Goal: Find specific page/section: Find specific page/section

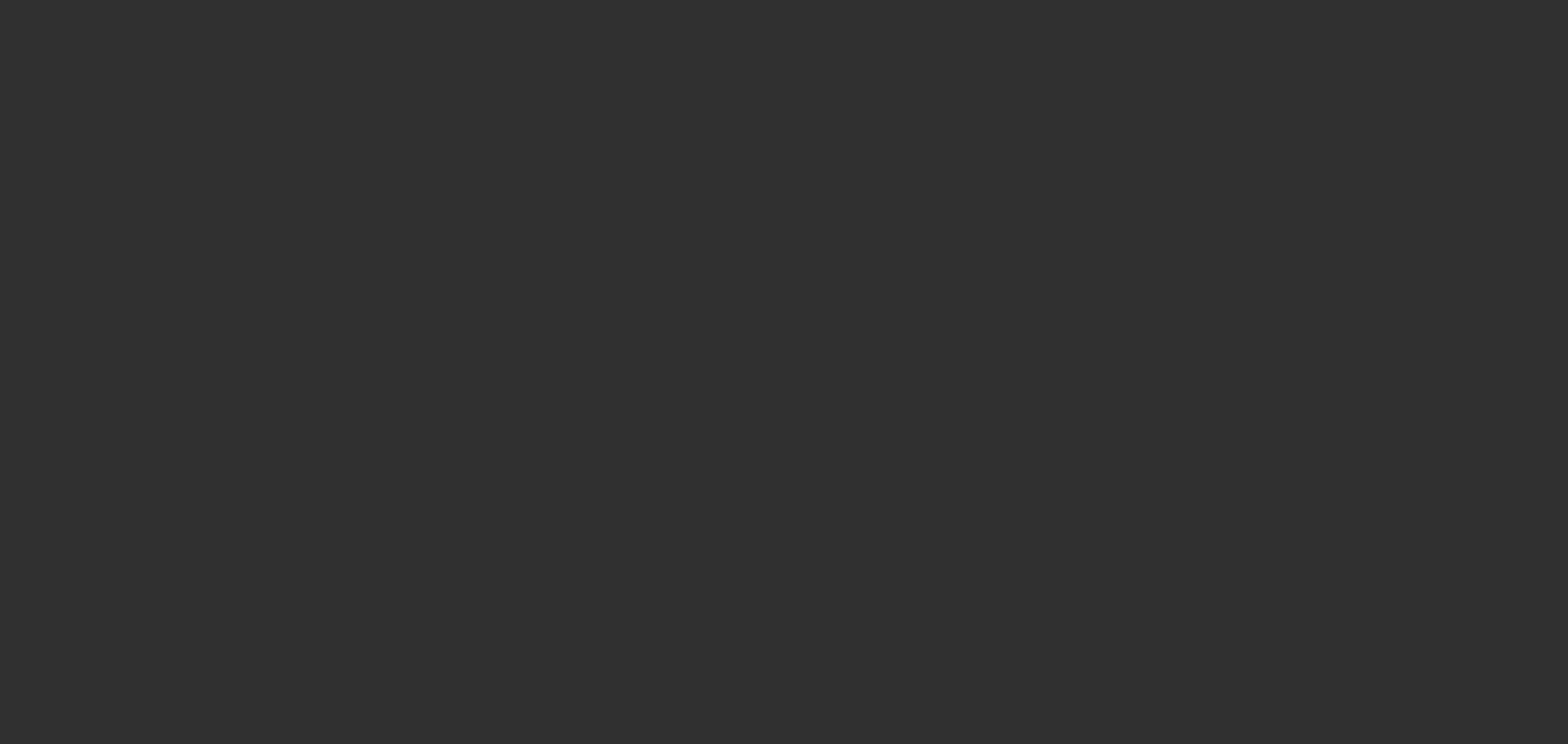
select select "10"
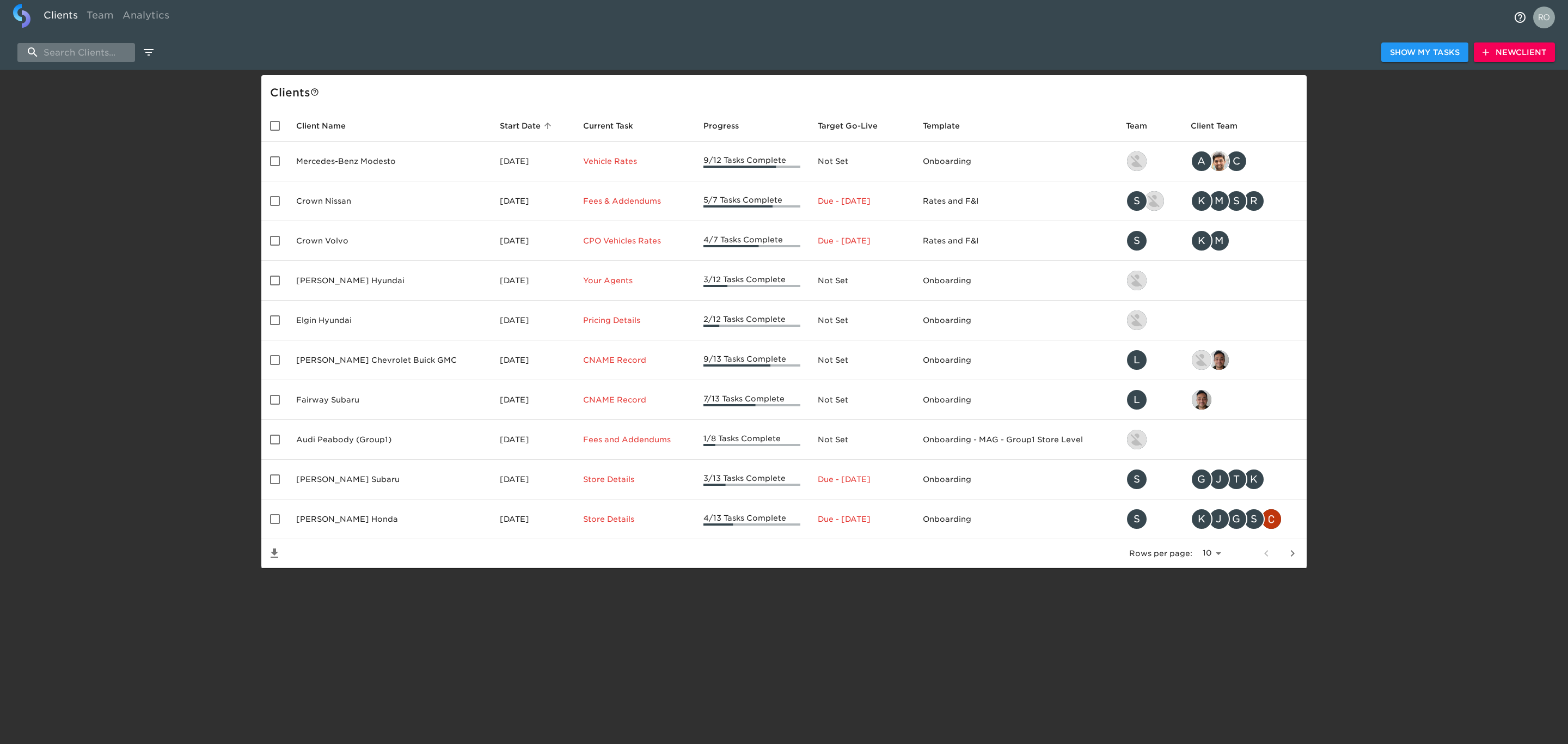
click at [94, 51] on input "search" at bounding box center [76, 52] width 117 height 19
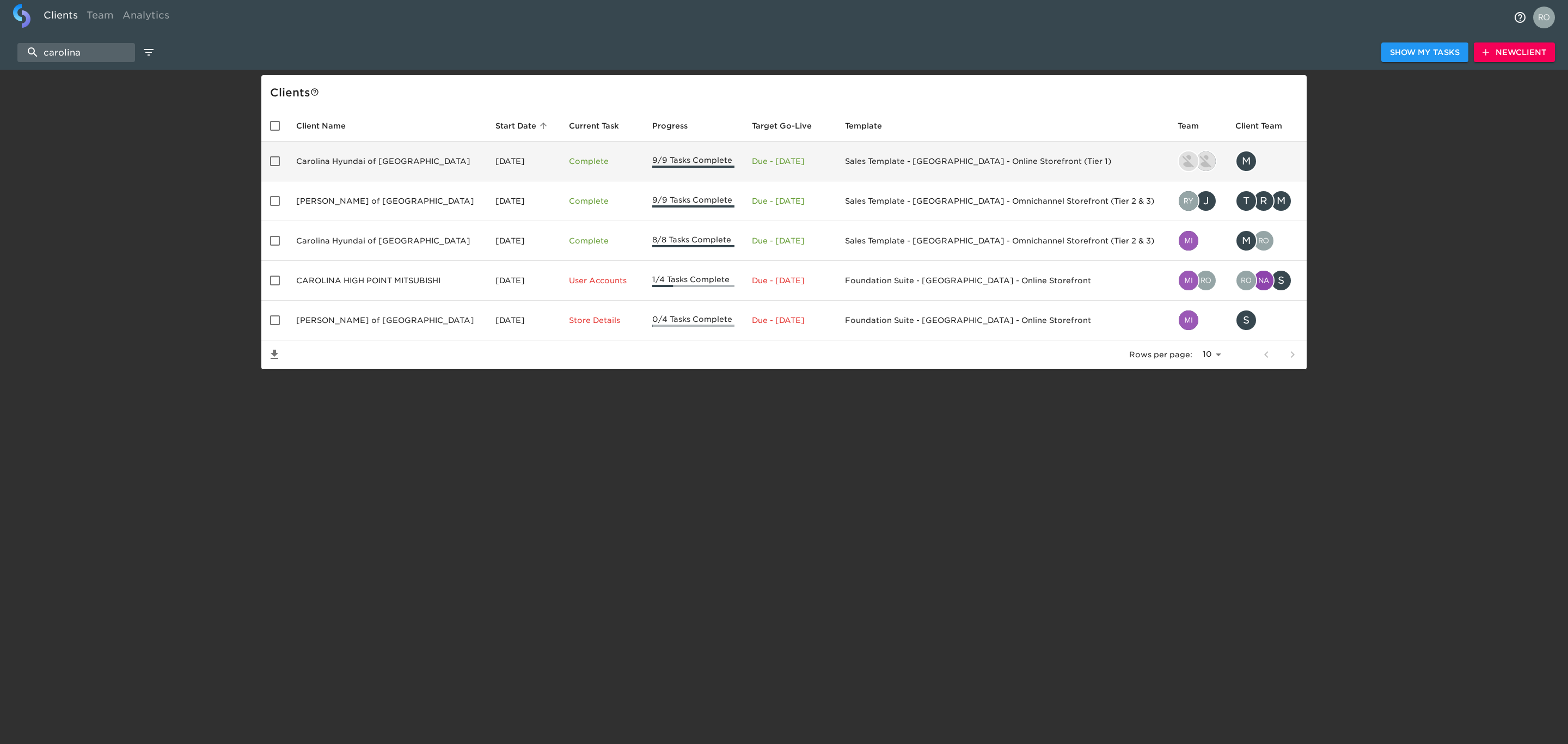
type input "carolina"
click at [367, 160] on td "Carolina Hyundai of [GEOGRAPHIC_DATA]" at bounding box center [387, 161] width 200 height 40
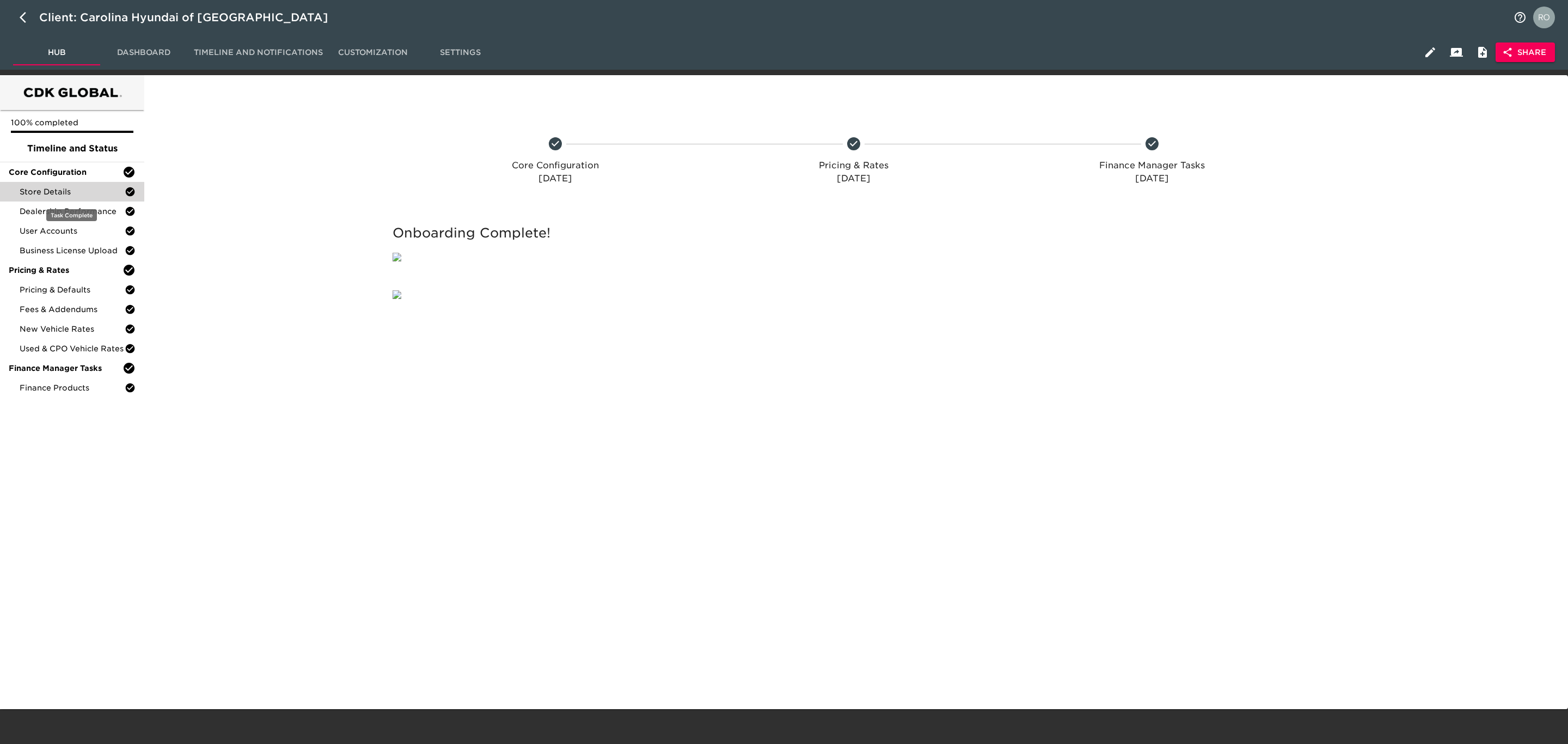
click at [73, 196] on span "Store Details" at bounding box center [72, 191] width 105 height 11
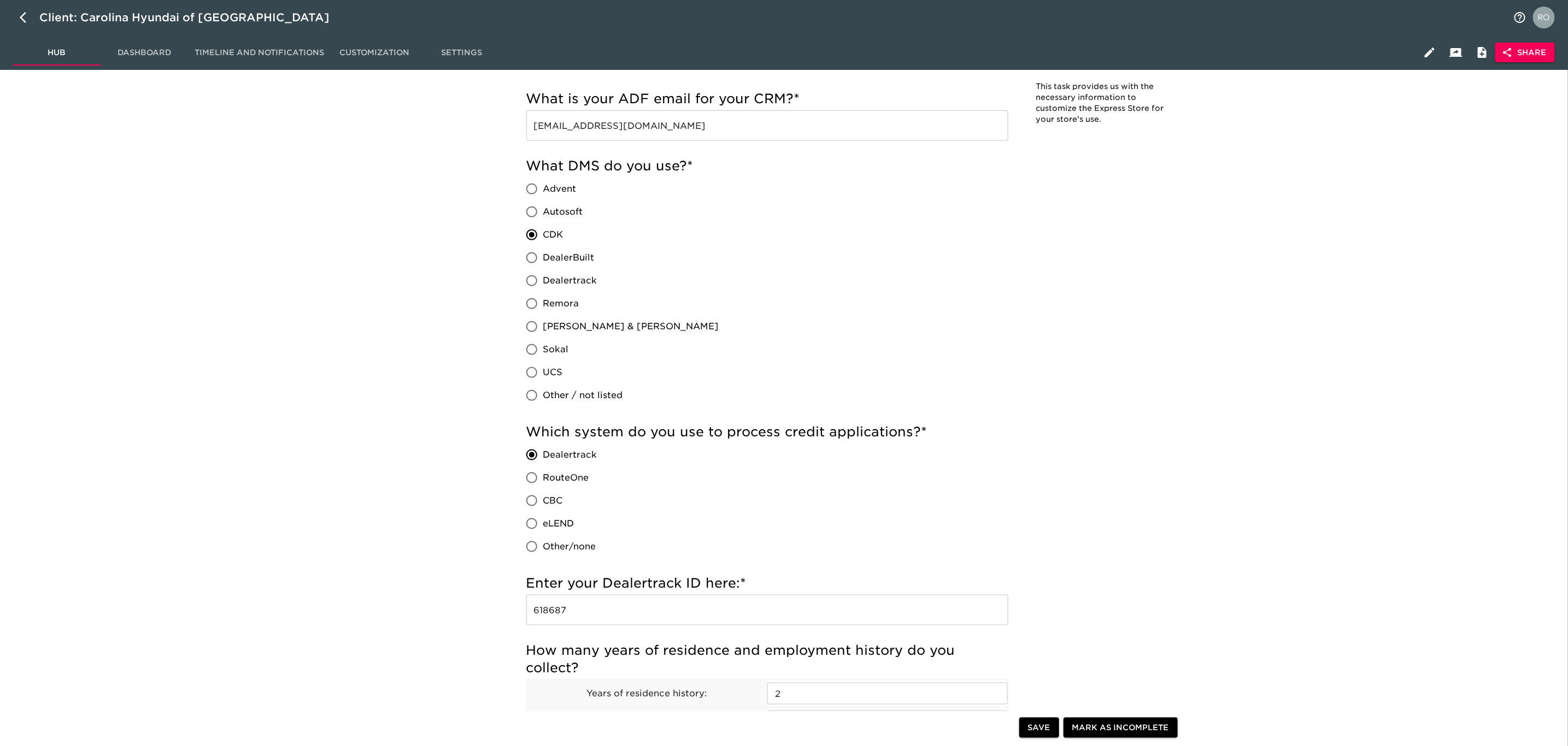
scroll to position [820, 0]
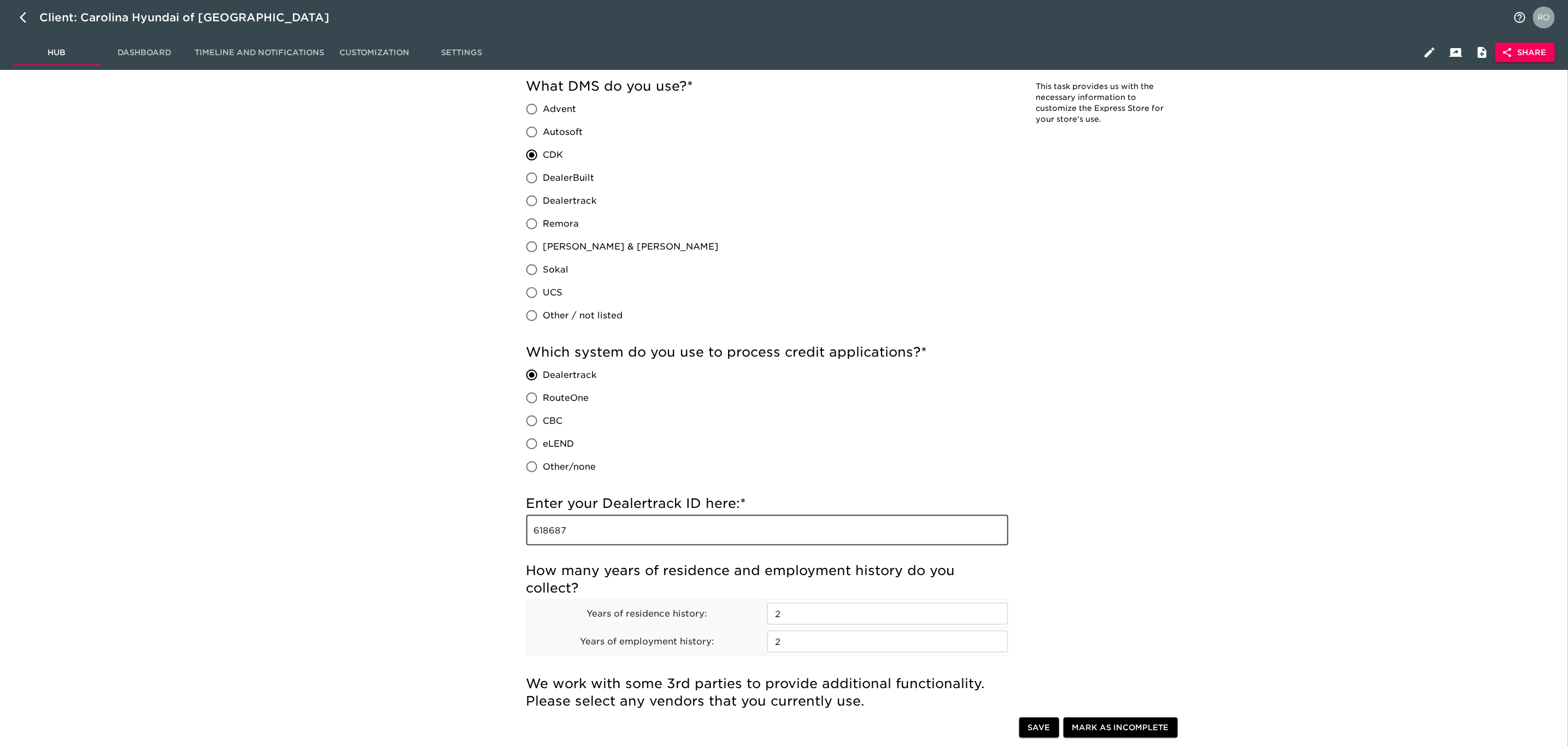
drag, startPoint x: 499, startPoint y: 535, endPoint x: 484, endPoint y: 537, distance: 15.1
click at [485, 537] on div "Store Details - Complete! Note: This task provides us with the necessary inform…" at bounding box center [854, 665] width 1415 height 2805
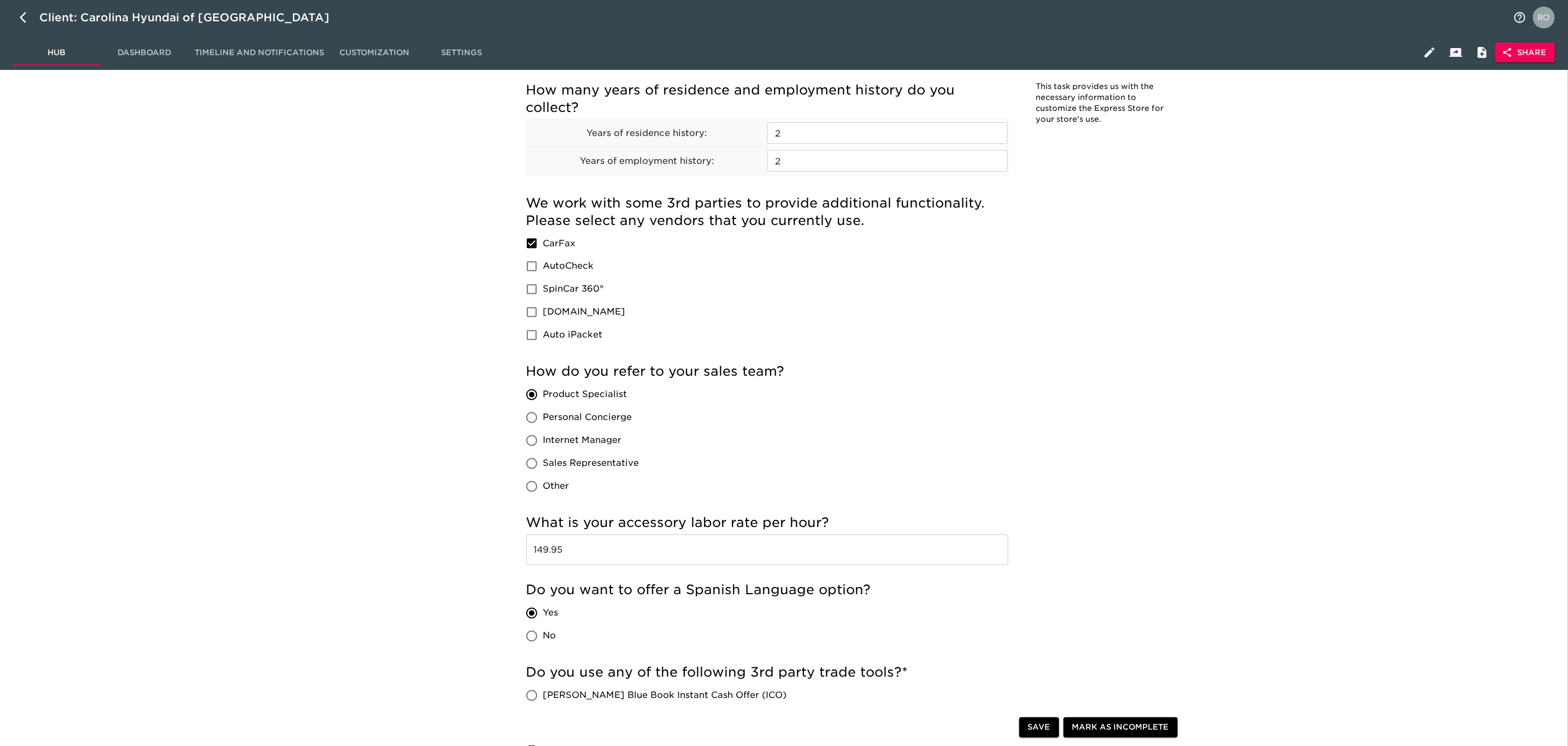
scroll to position [1775, 0]
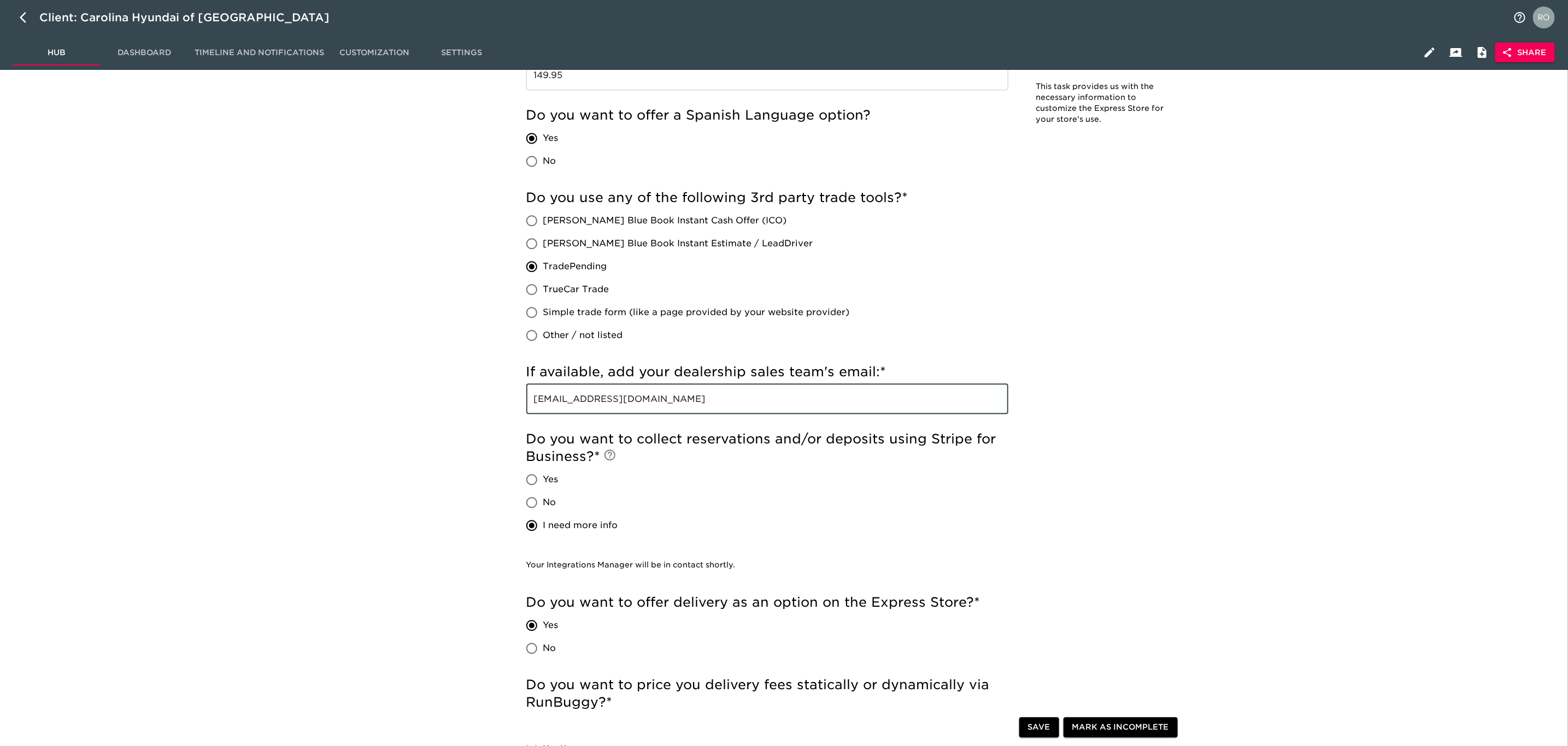
drag, startPoint x: 782, startPoint y: 402, endPoint x: 172, endPoint y: 392, distance: 610.1
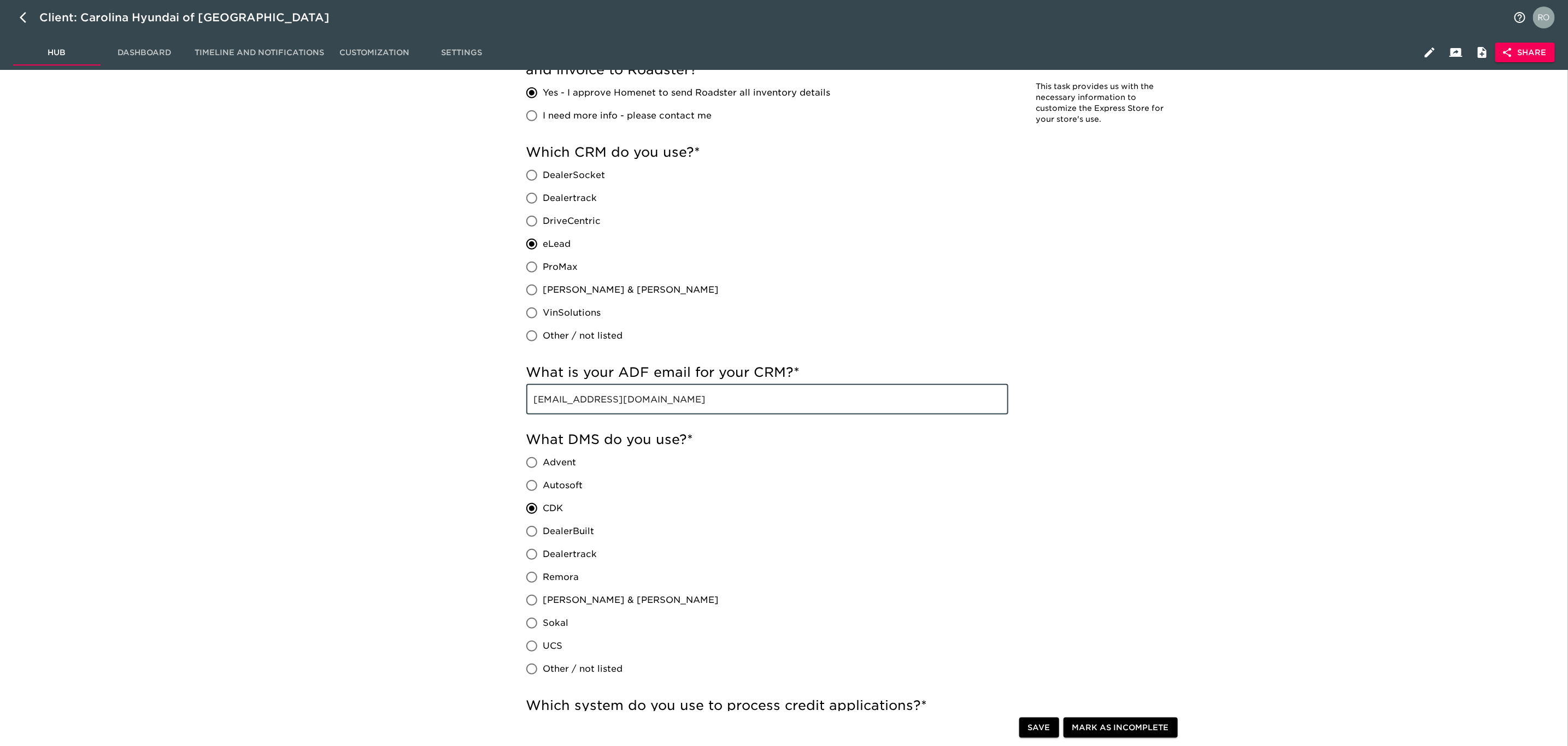
drag, startPoint x: 797, startPoint y: 390, endPoint x: 345, endPoint y: 382, distance: 452.1
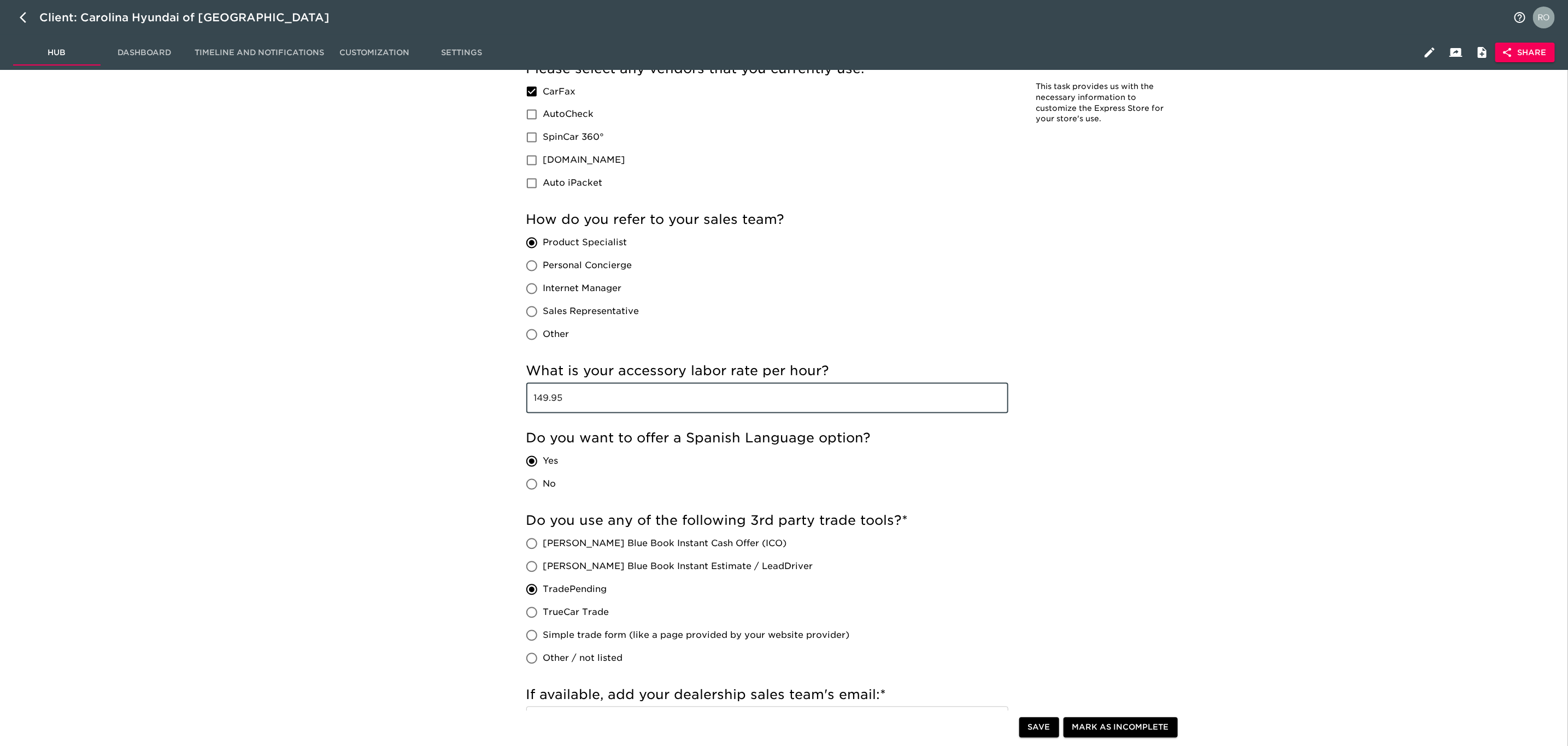
drag, startPoint x: 584, startPoint y: 397, endPoint x: 443, endPoint y: 397, distance: 141.0
click at [443, 397] on div "Store Details - Complete! Note: This task provides us with the necessary inform…" at bounding box center [854, 32] width 1415 height 2805
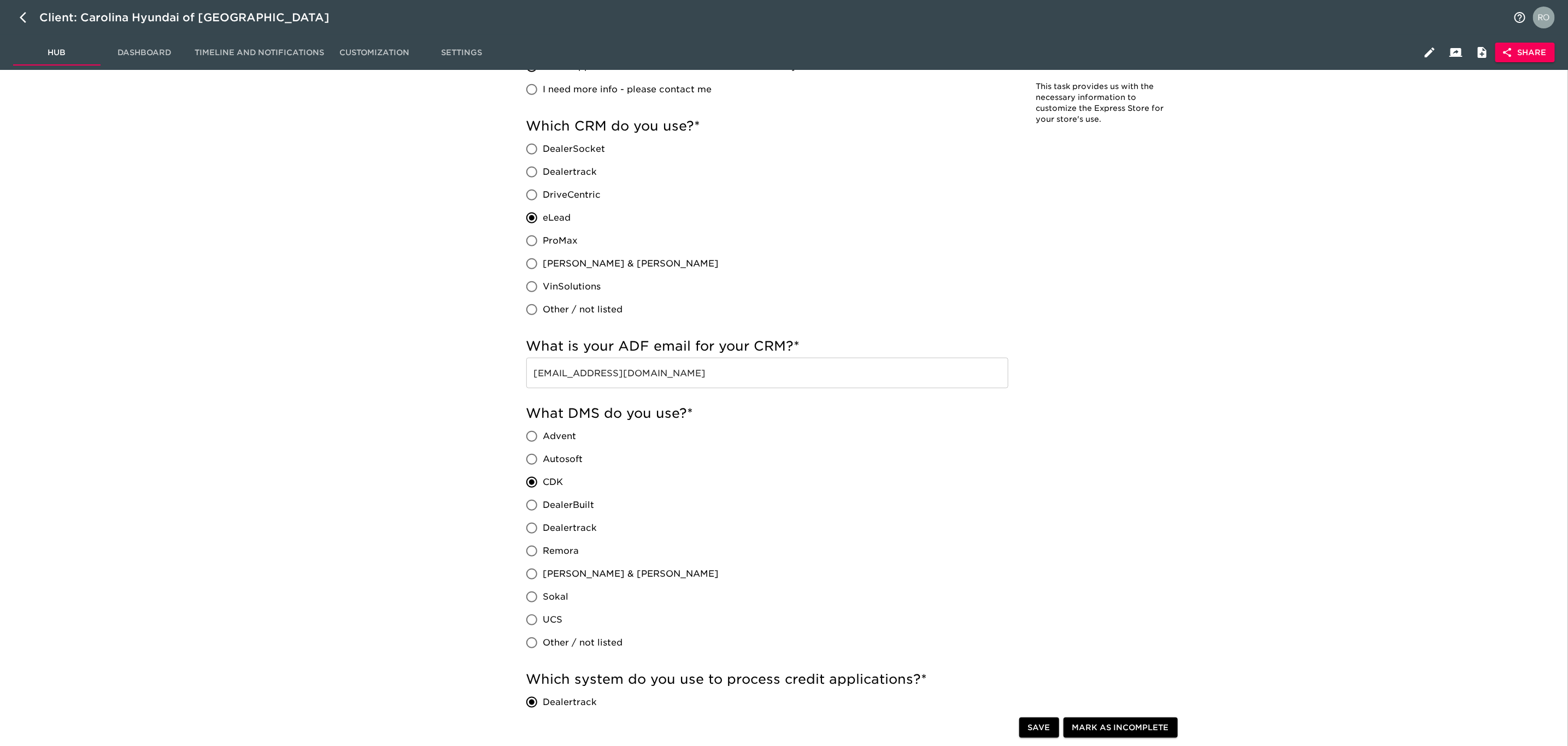
scroll to position [1300, 0]
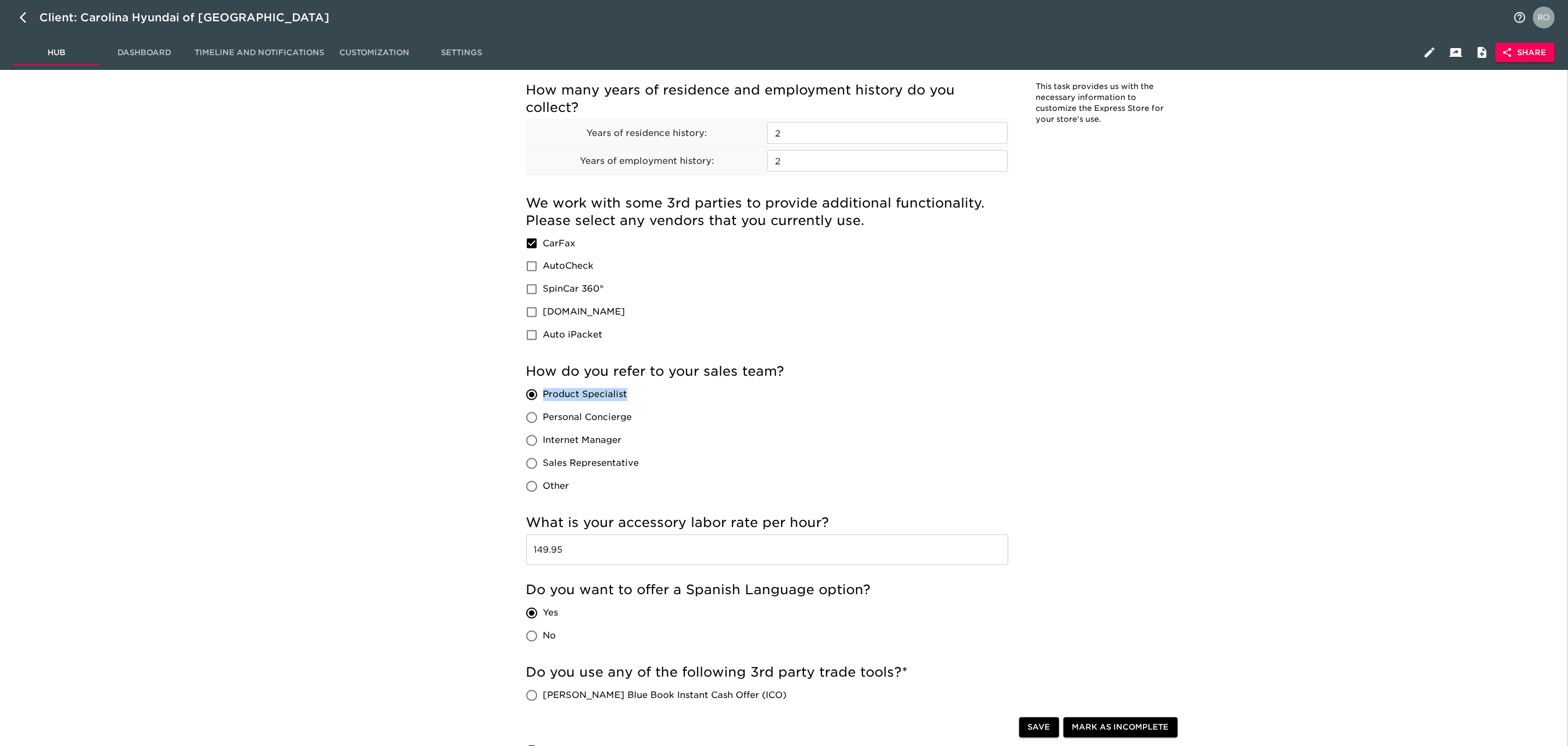
drag, startPoint x: 598, startPoint y: 390, endPoint x: 540, endPoint y: 399, distance: 58.7
click at [537, 399] on label "Product Specialist" at bounding box center [580, 395] width 119 height 23
copy span "Product Specialist"
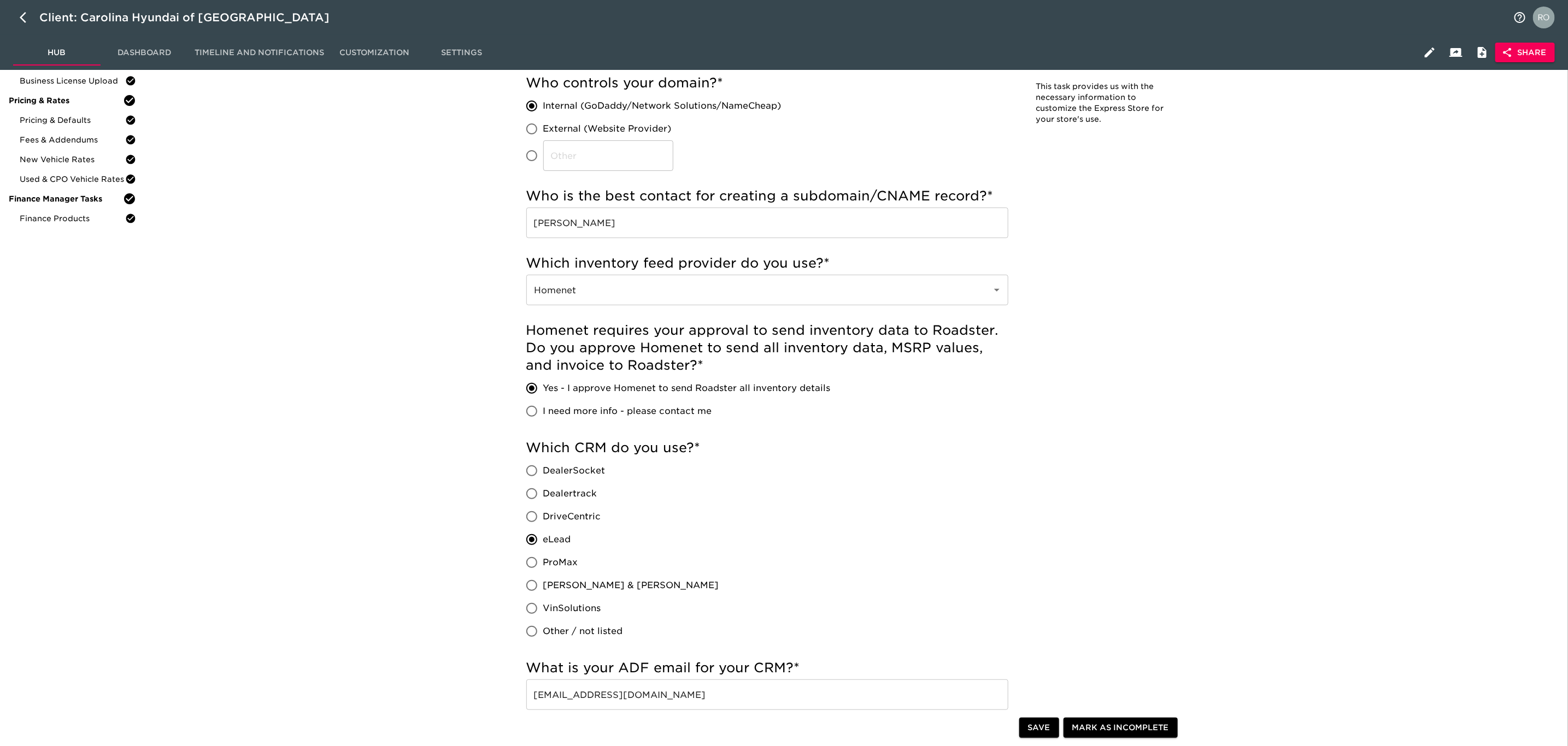
scroll to position [0, 0]
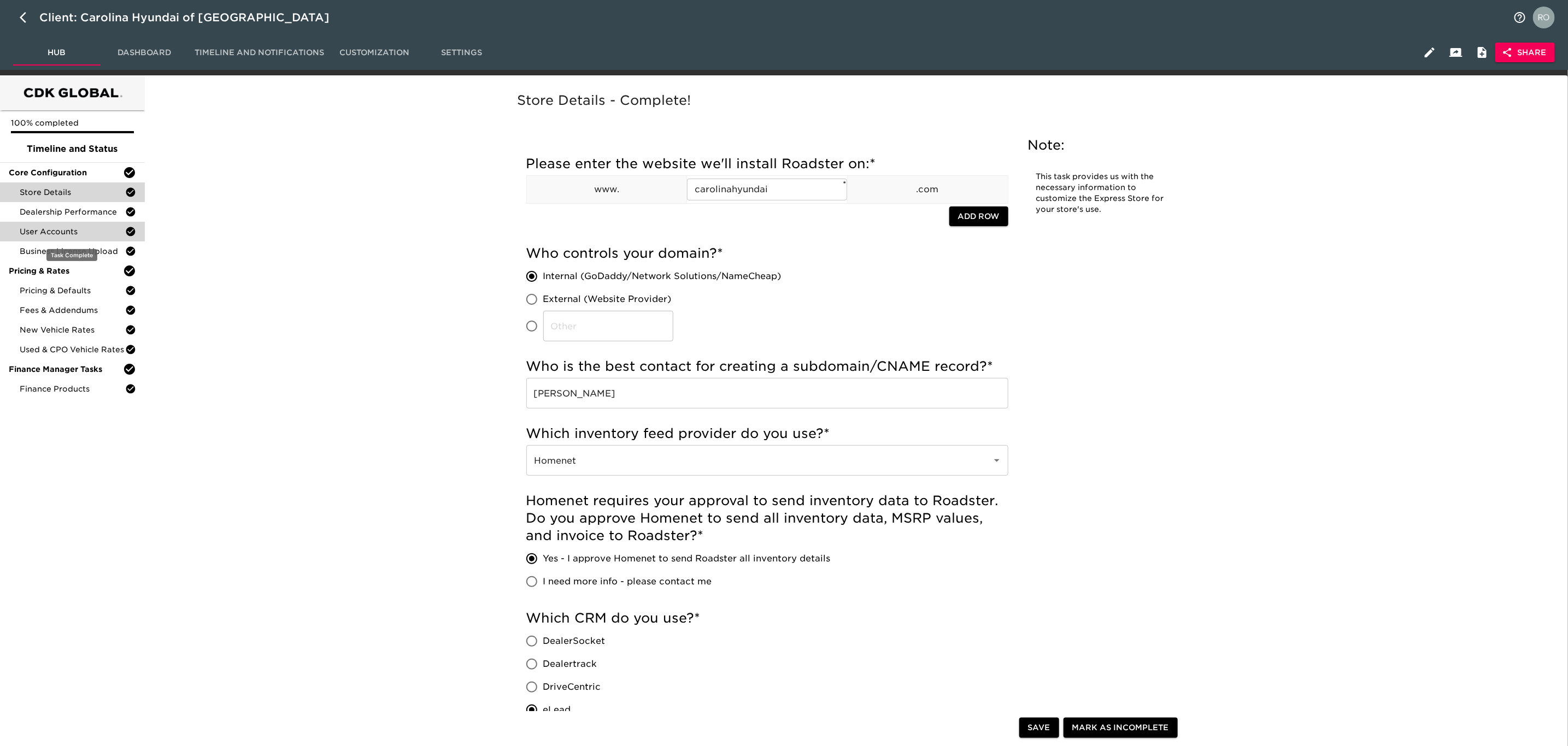
click at [97, 237] on span "User Accounts" at bounding box center [72, 232] width 106 height 11
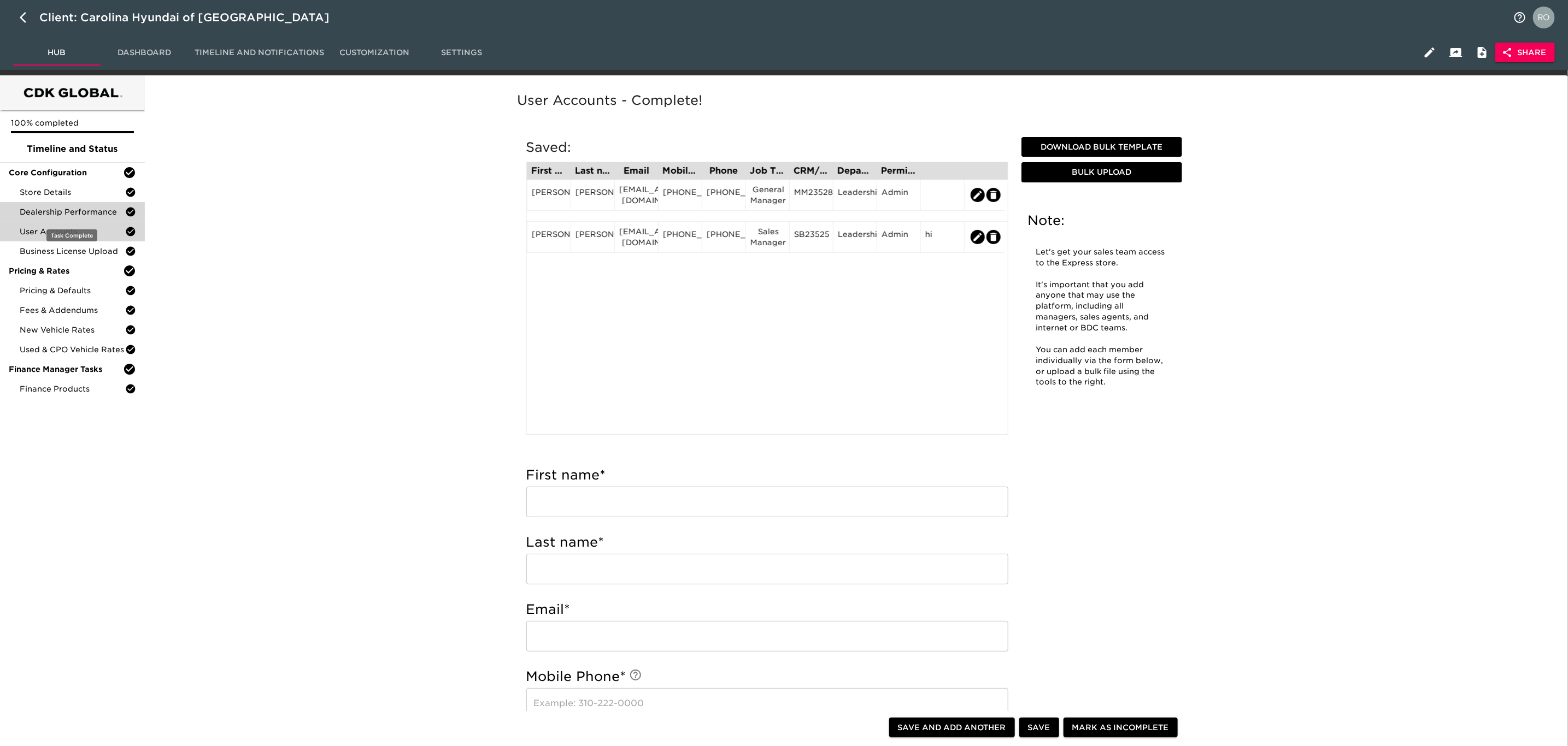
click at [84, 215] on span "Dealership Performance" at bounding box center [72, 212] width 106 height 11
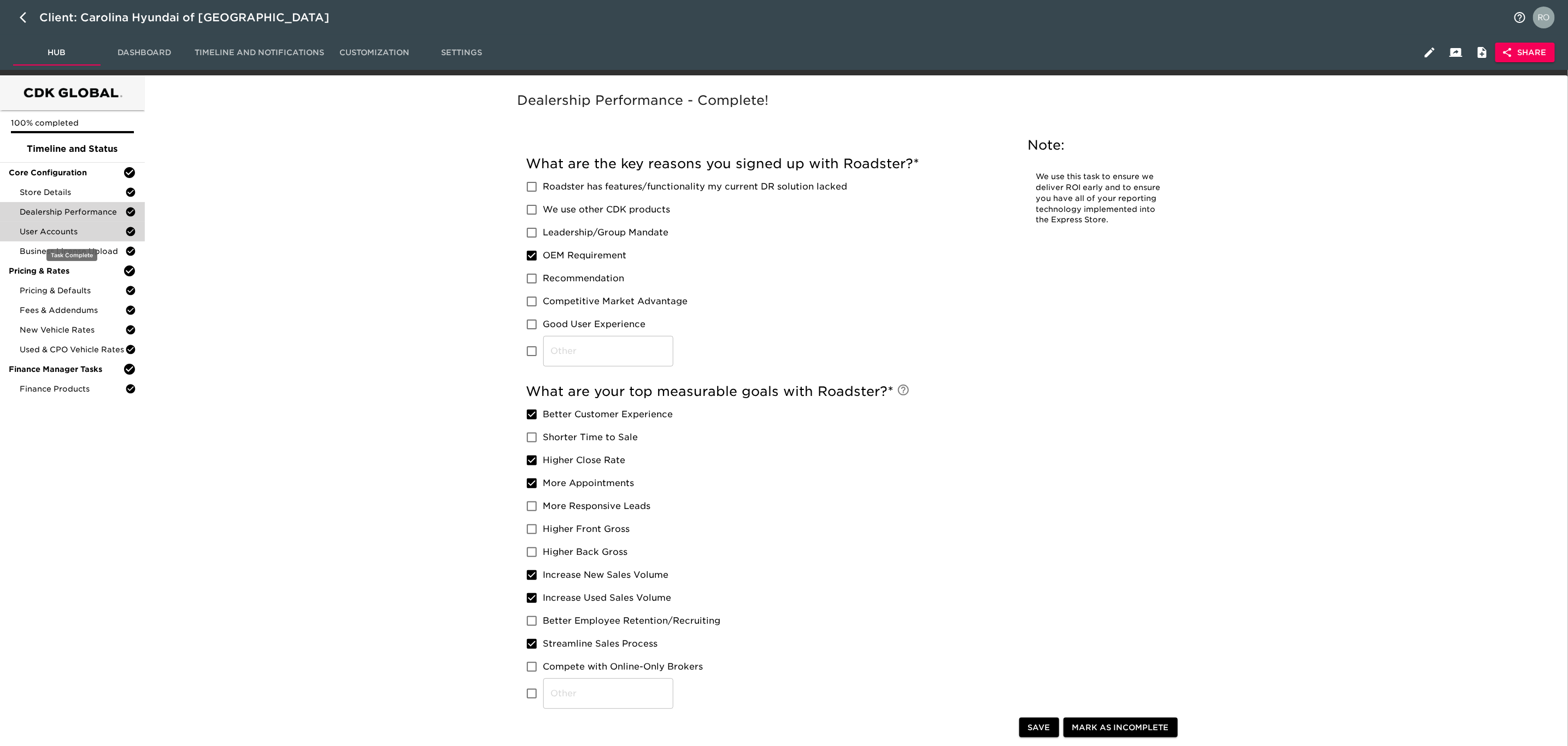
click at [97, 233] on span "User Accounts" at bounding box center [72, 232] width 106 height 11
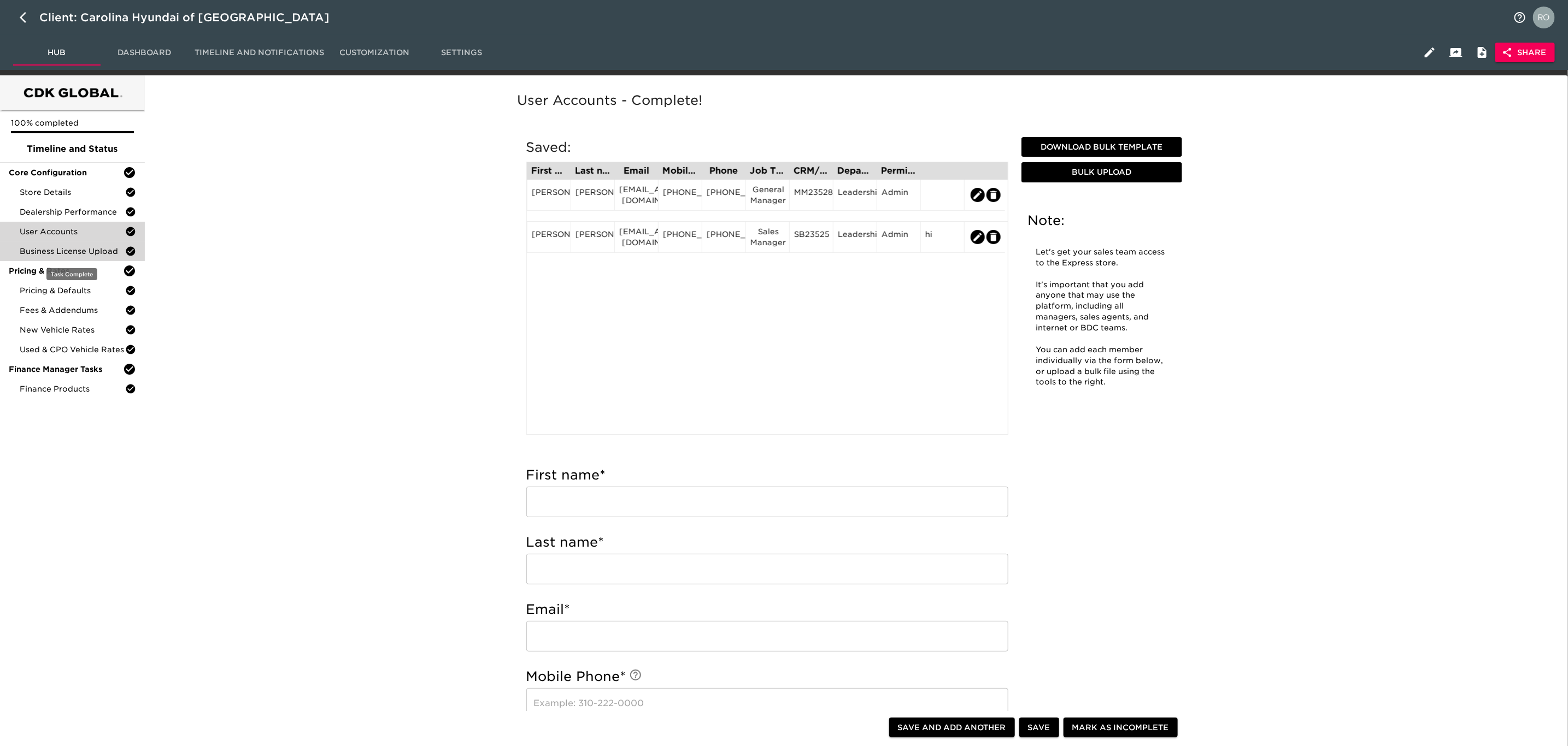
click at [97, 252] on span "Business License Upload" at bounding box center [72, 251] width 106 height 11
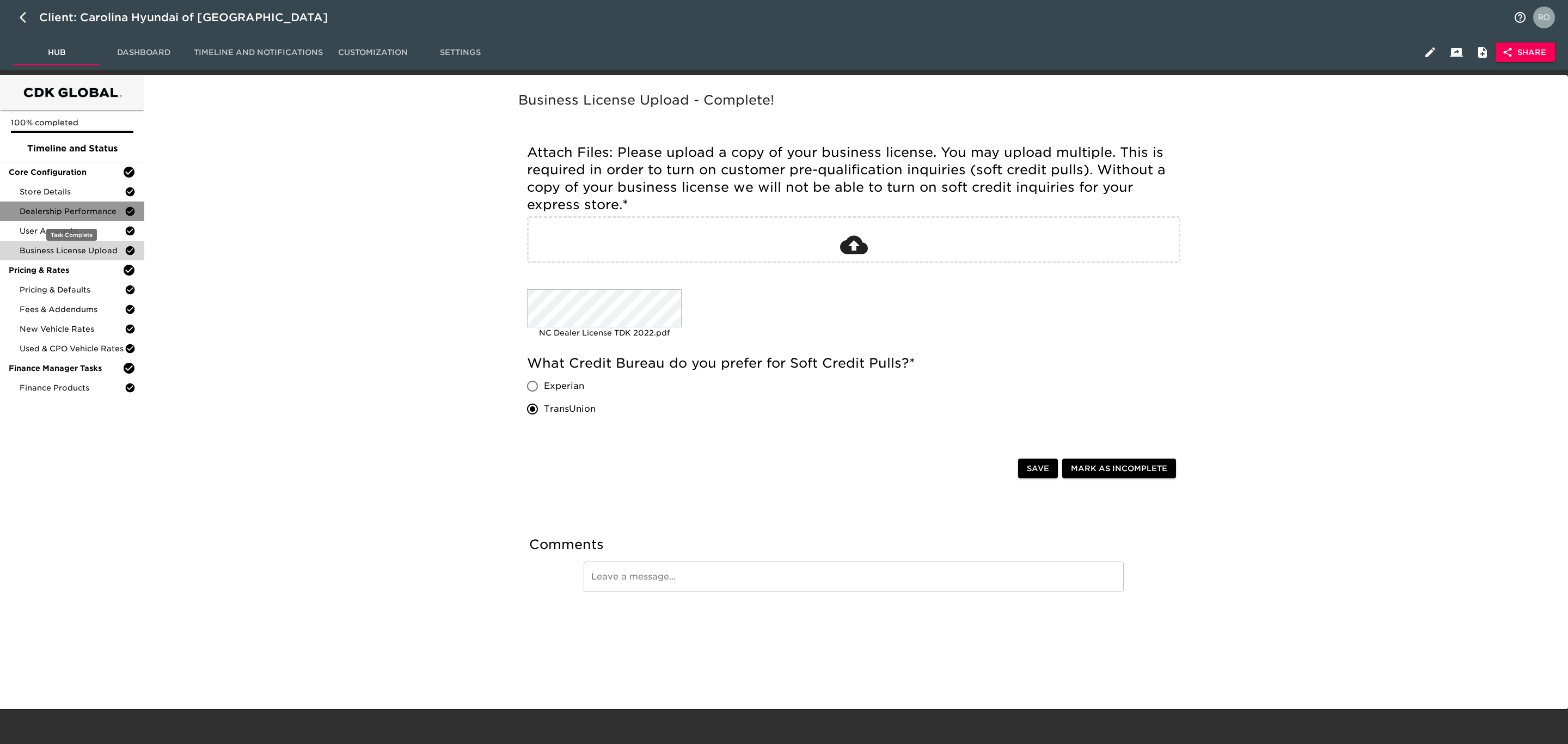
click at [98, 209] on span "Dealership Performance" at bounding box center [72, 211] width 105 height 11
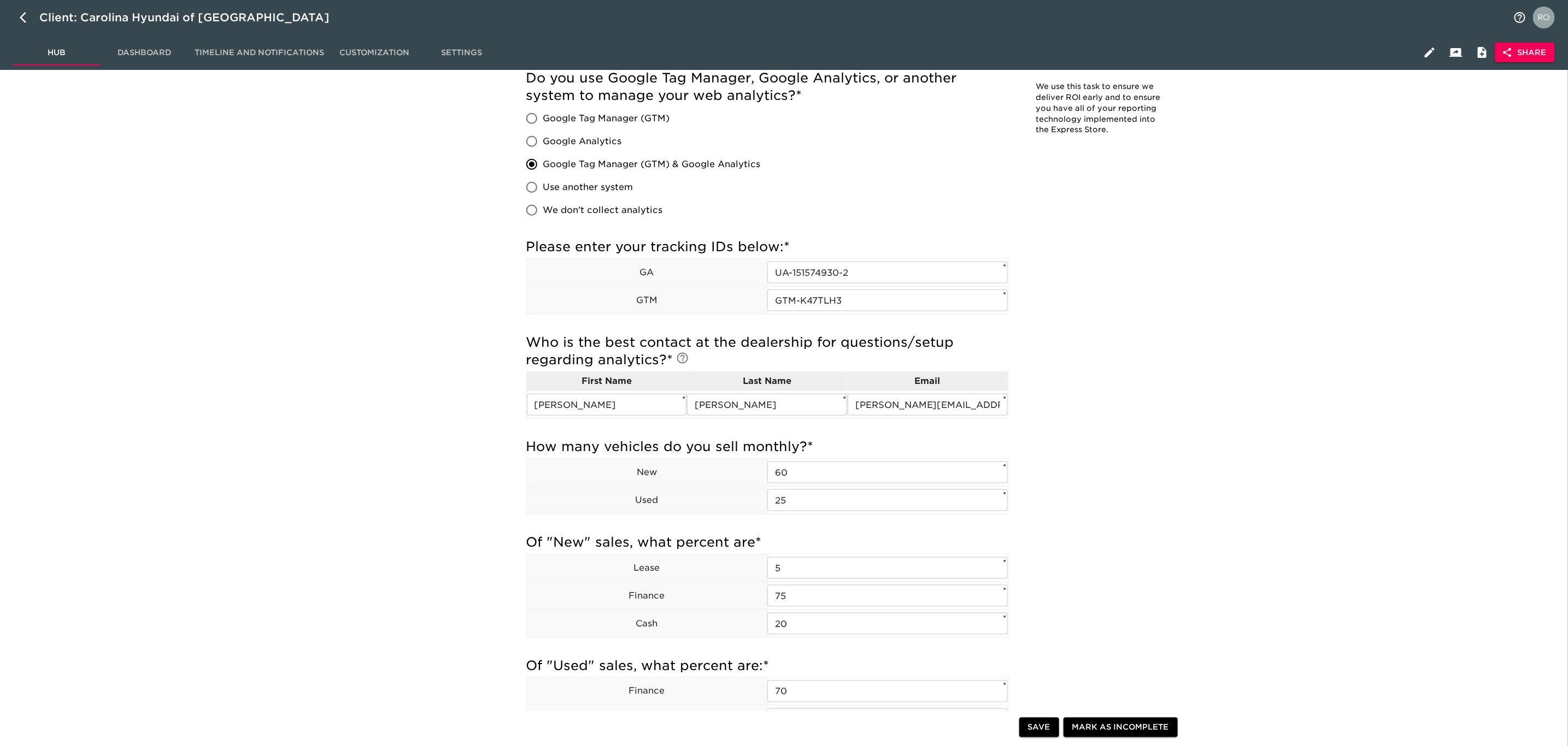
scroll to position [901, 0]
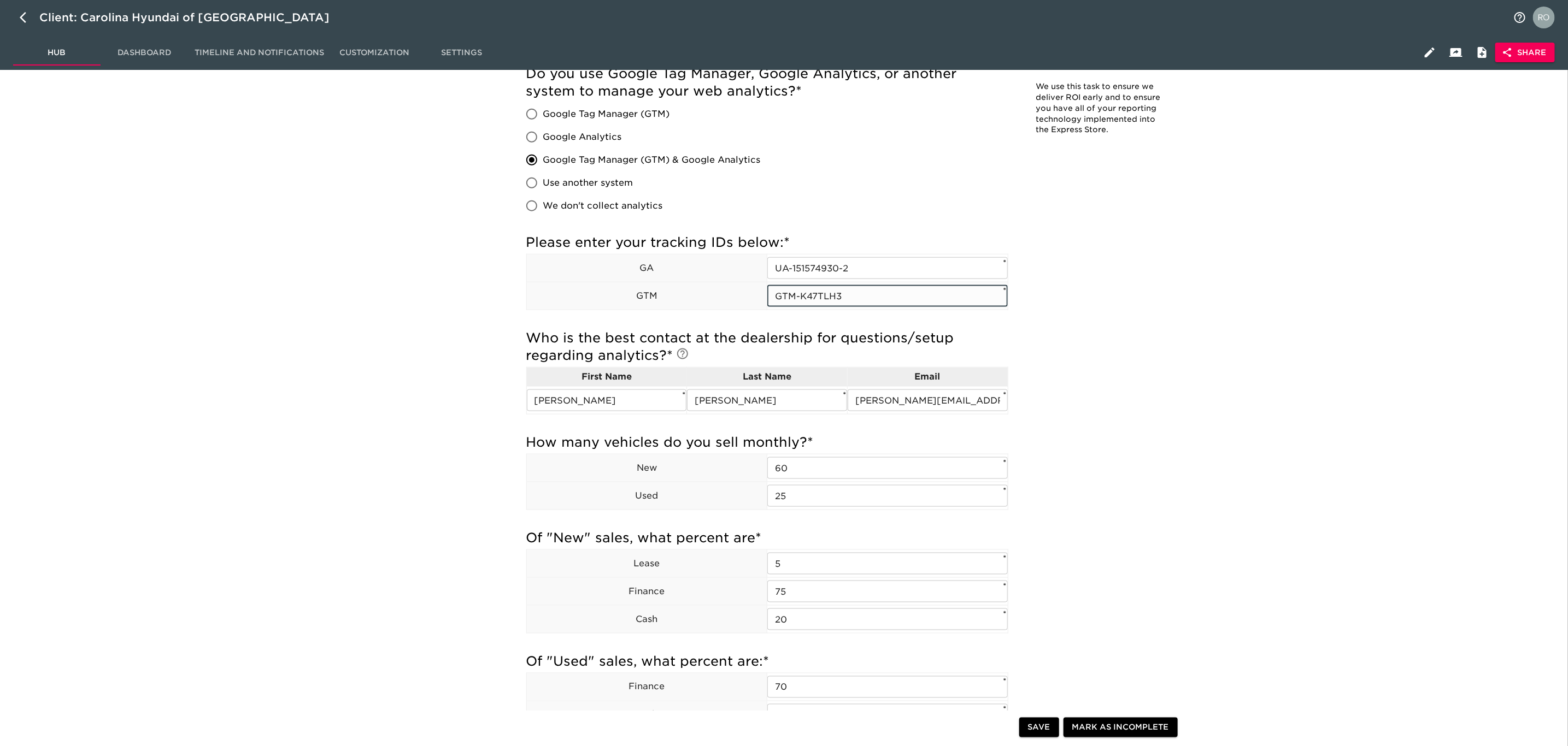
drag, startPoint x: 851, startPoint y: 298, endPoint x: 682, endPoint y: 297, distance: 169.0
click at [682, 297] on tr "GTM GTM-K47TLH3 ​ *" at bounding box center [767, 296] width 481 height 28
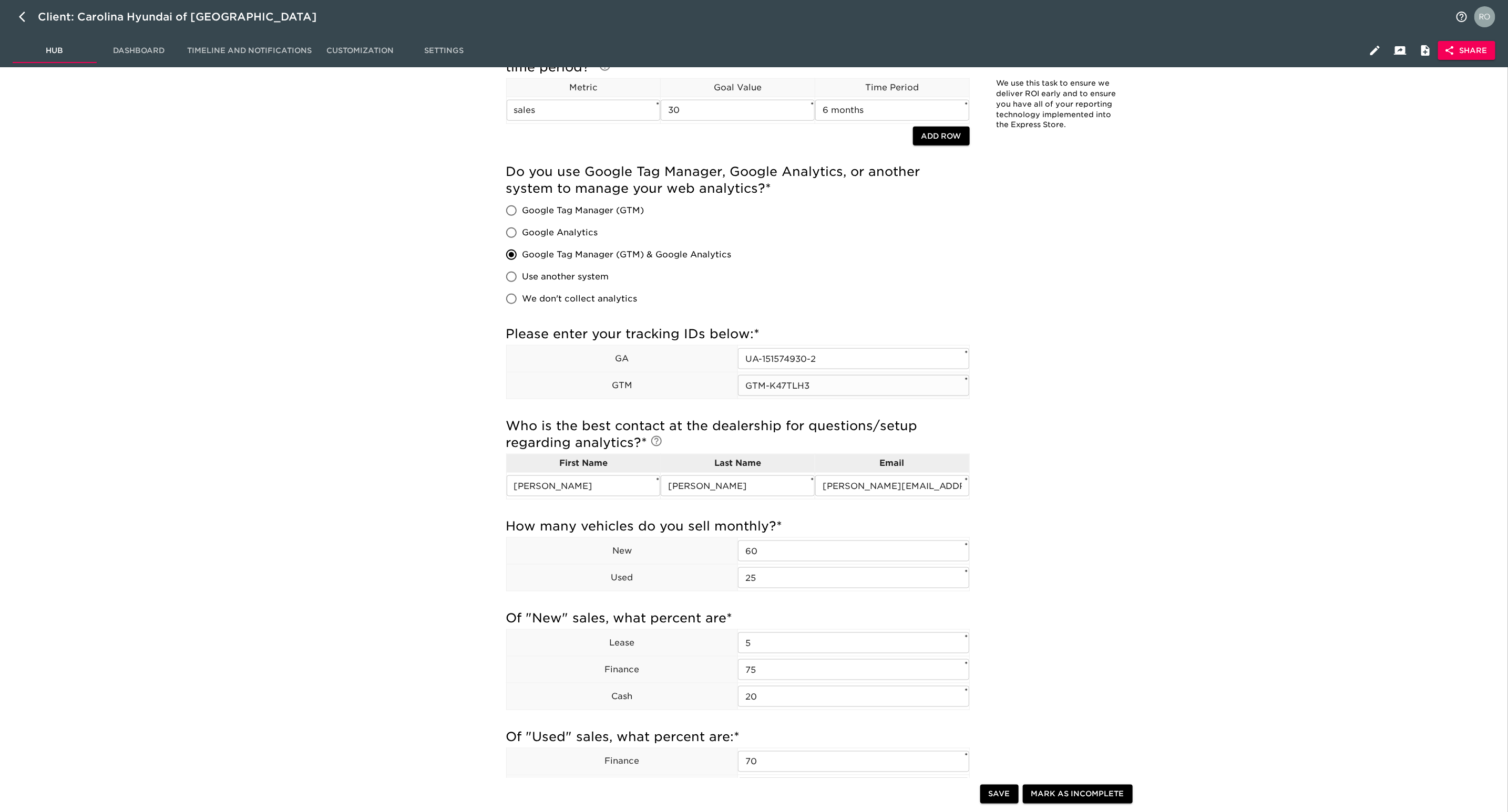
scroll to position [738, 0]
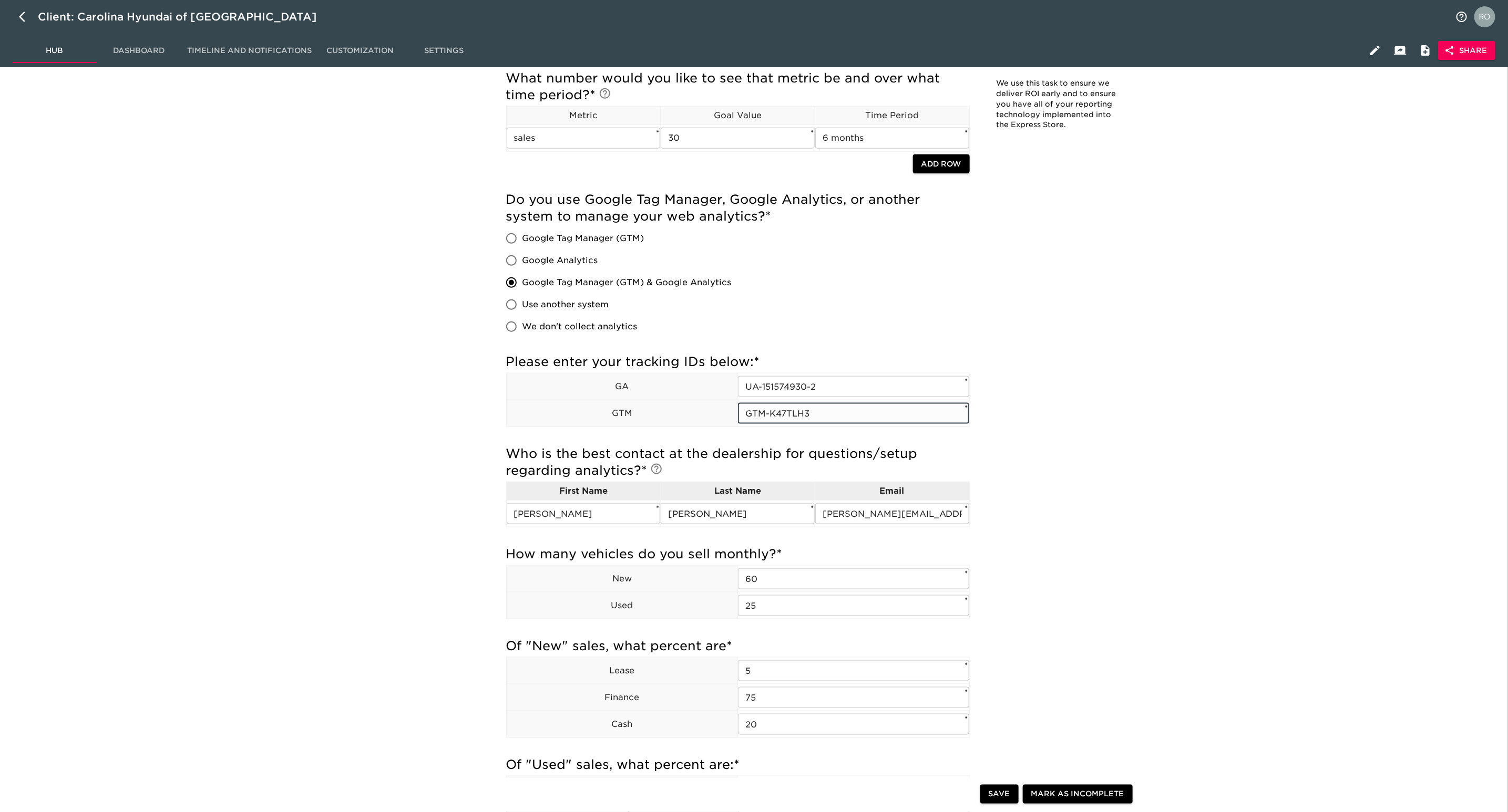
drag, startPoint x: 804, startPoint y: 408, endPoint x: 722, endPoint y: 408, distance: 82.0
click at [722, 408] on tr "GTM GTM-K47TLH3 ​ *" at bounding box center [737, 414] width 463 height 27
click at [715, 410] on p "GTM" at bounding box center [622, 413] width 231 height 12
drag, startPoint x: 837, startPoint y: 408, endPoint x: 721, endPoint y: 408, distance: 116.0
click at [721, 408] on tr "GTM GTM-K47TLH3 ​ *" at bounding box center [737, 414] width 463 height 27
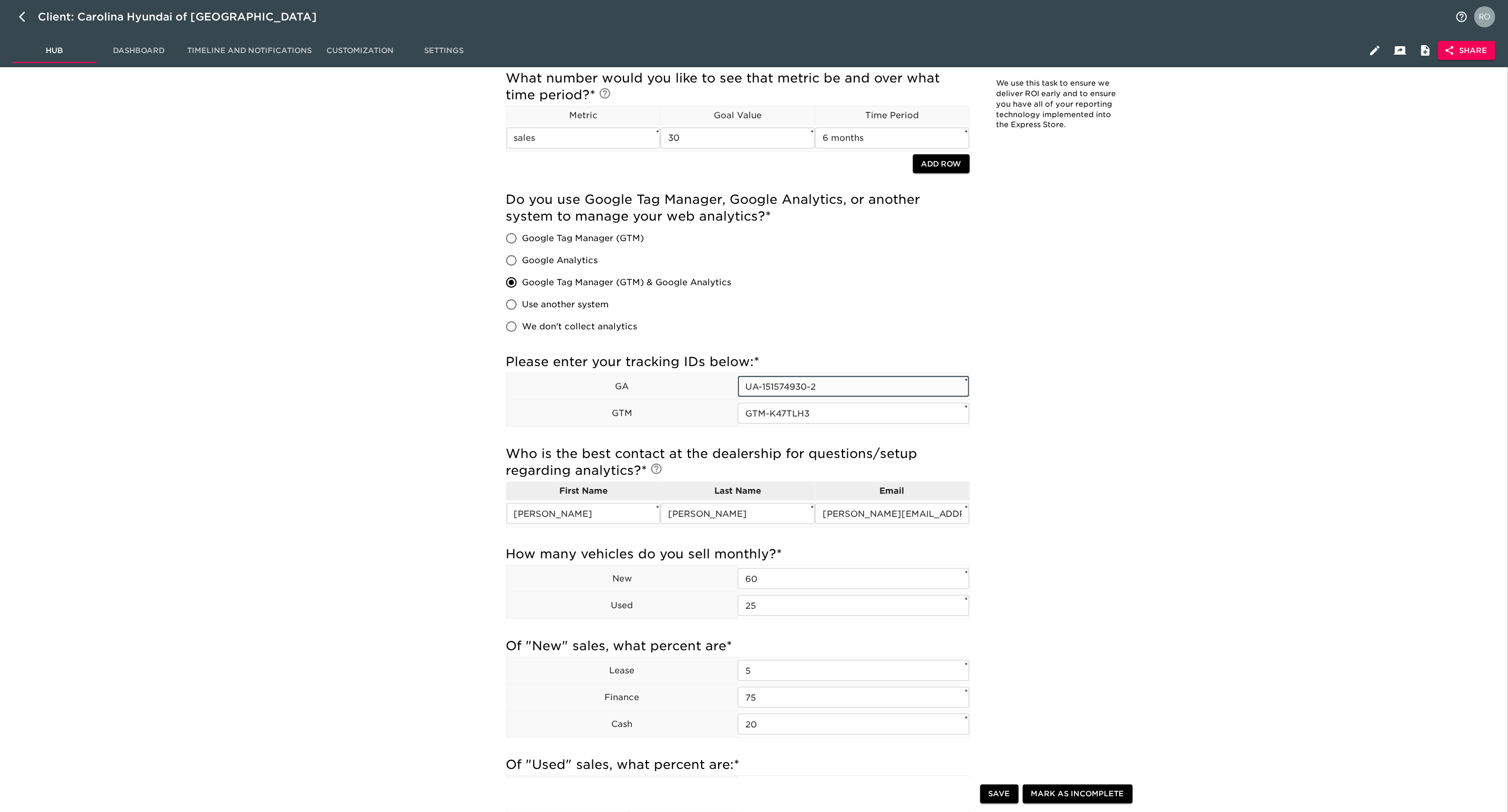
drag, startPoint x: 843, startPoint y: 391, endPoint x: 680, endPoint y: 396, distance: 163.1
click at [680, 396] on tr "GA UA-151574930-2 ​ *" at bounding box center [737, 387] width 463 height 27
click at [1071, 413] on div "Dealership Performance - Complete! Note: We use this task to ensure we deliver …" at bounding box center [821, 335] width 652 height 1975
drag, startPoint x: 828, startPoint y: 383, endPoint x: 609, endPoint y: 382, distance: 219.0
click at [609, 382] on tr "GA UA-151574930-2 ​ *" at bounding box center [737, 387] width 463 height 27
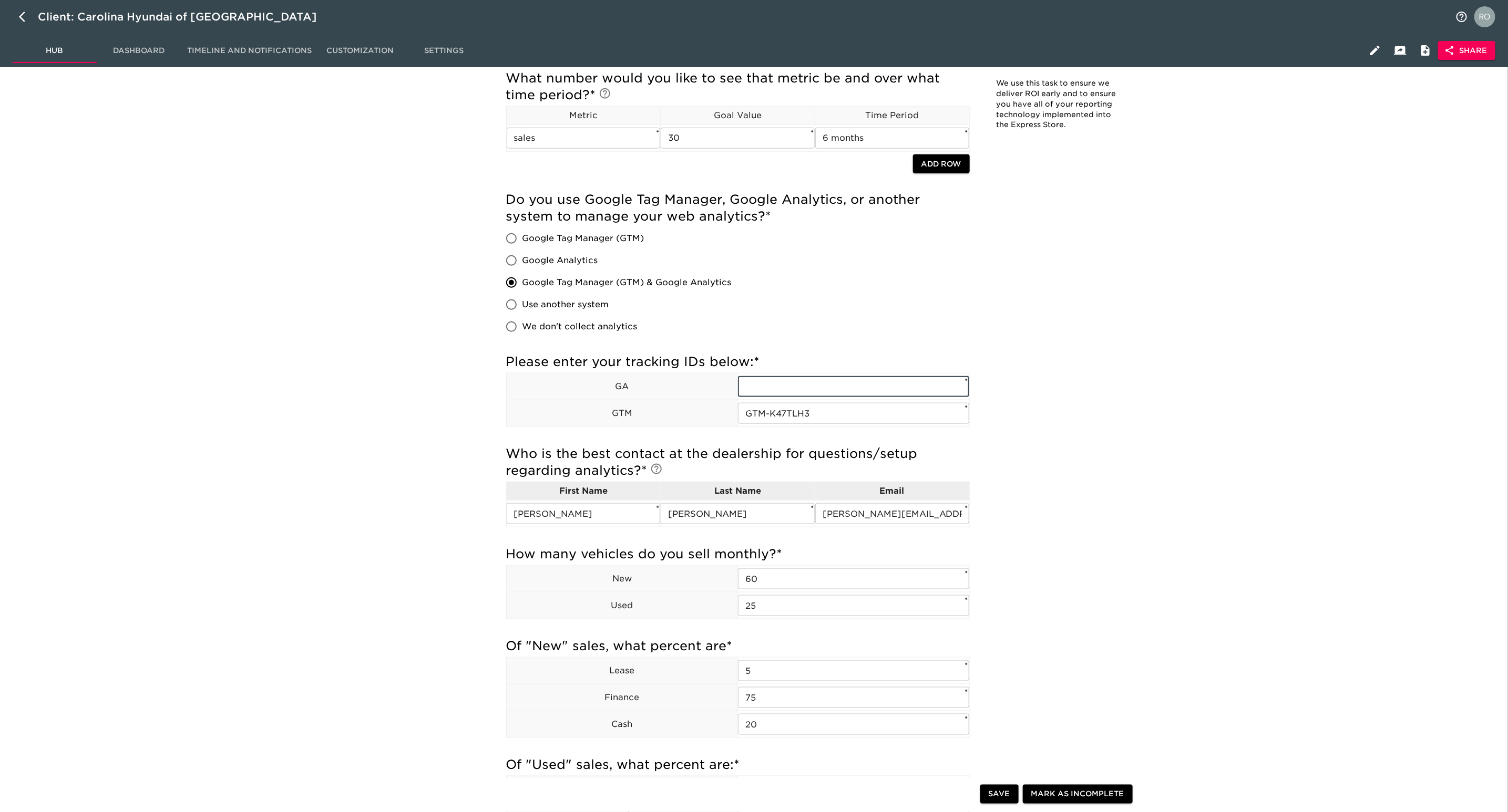
type input "UA-151574930-2"
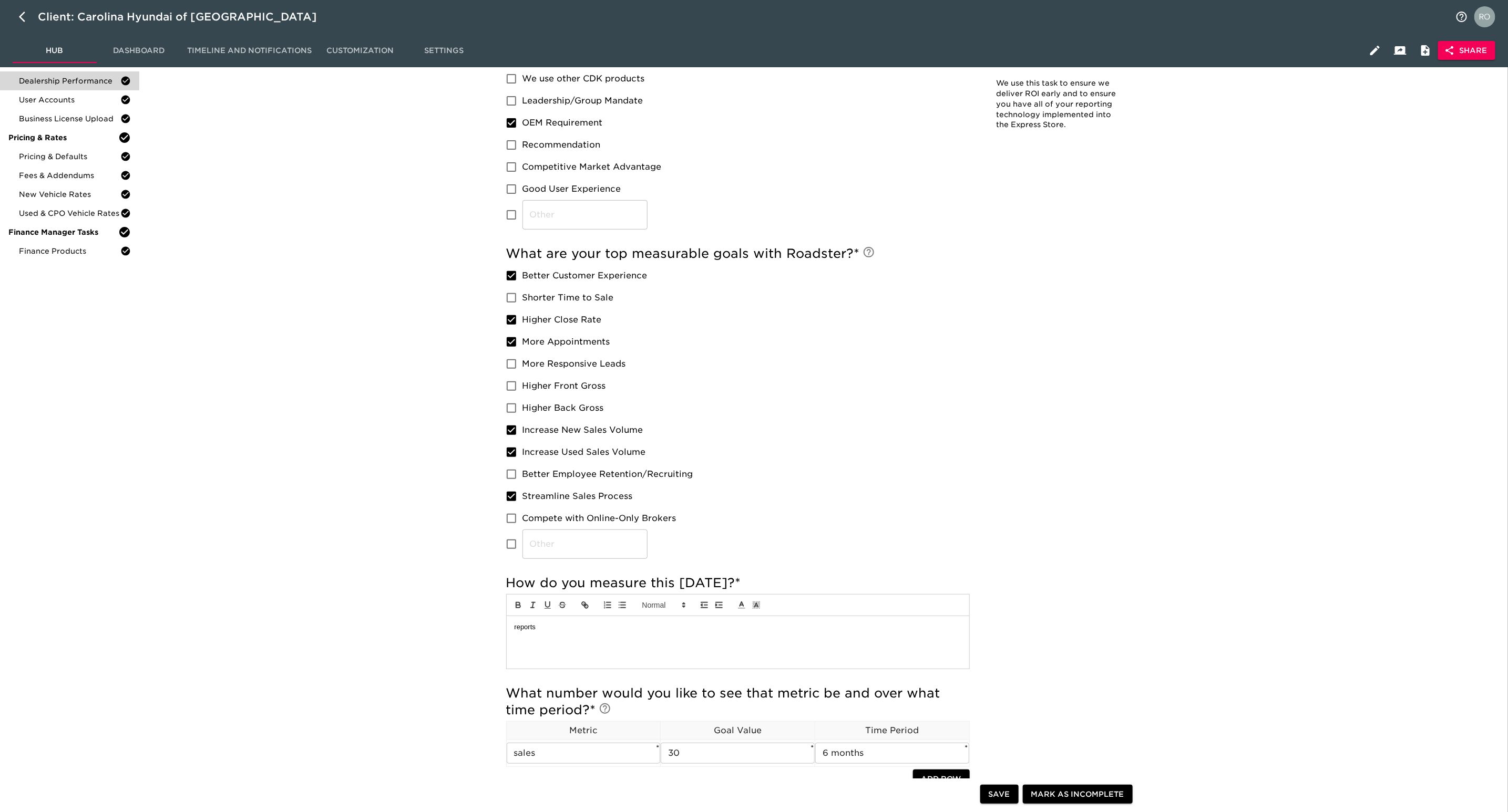
scroll to position [0, 0]
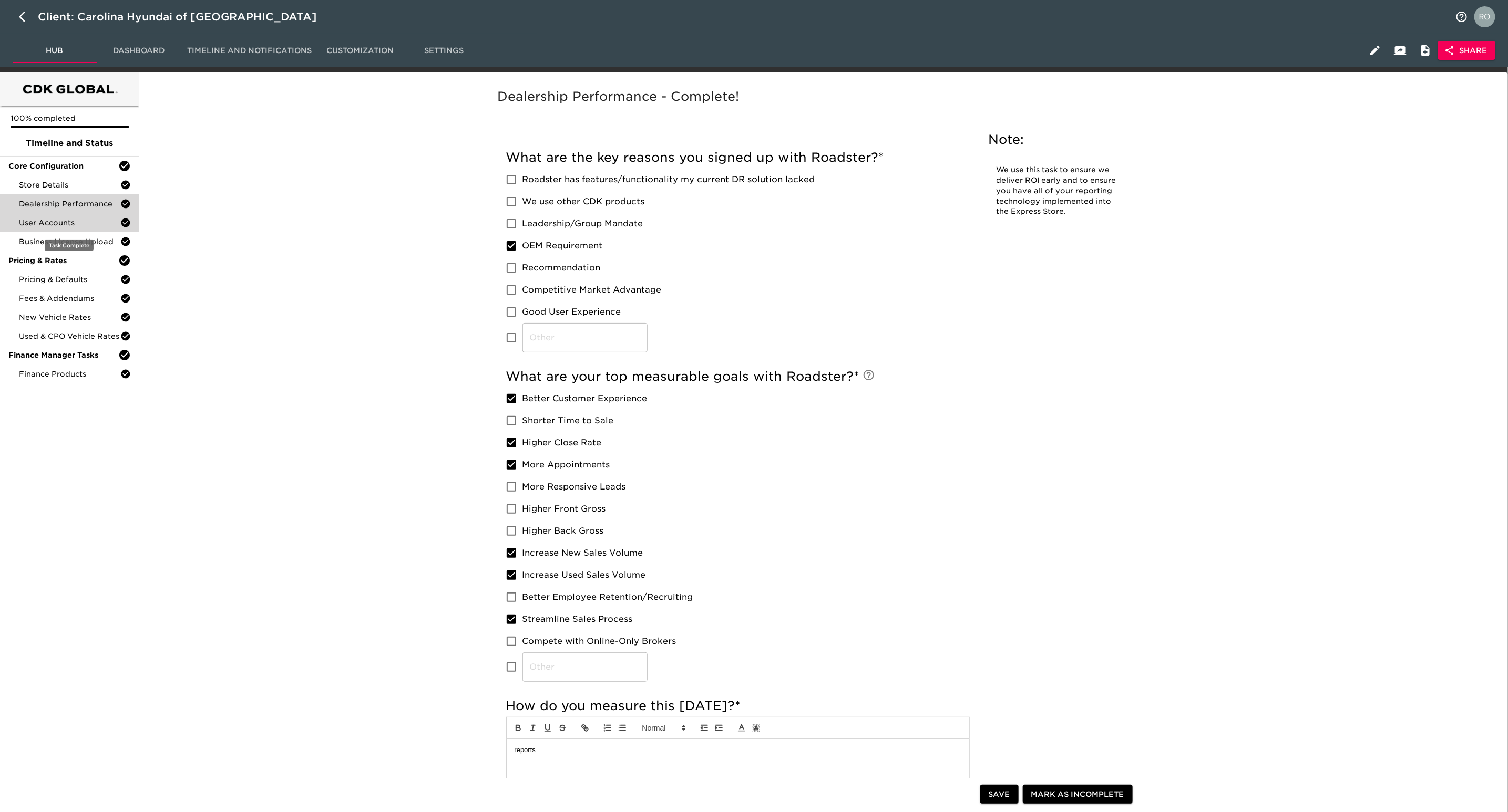
click at [104, 216] on div "User Accounts" at bounding box center [70, 223] width 139 height 19
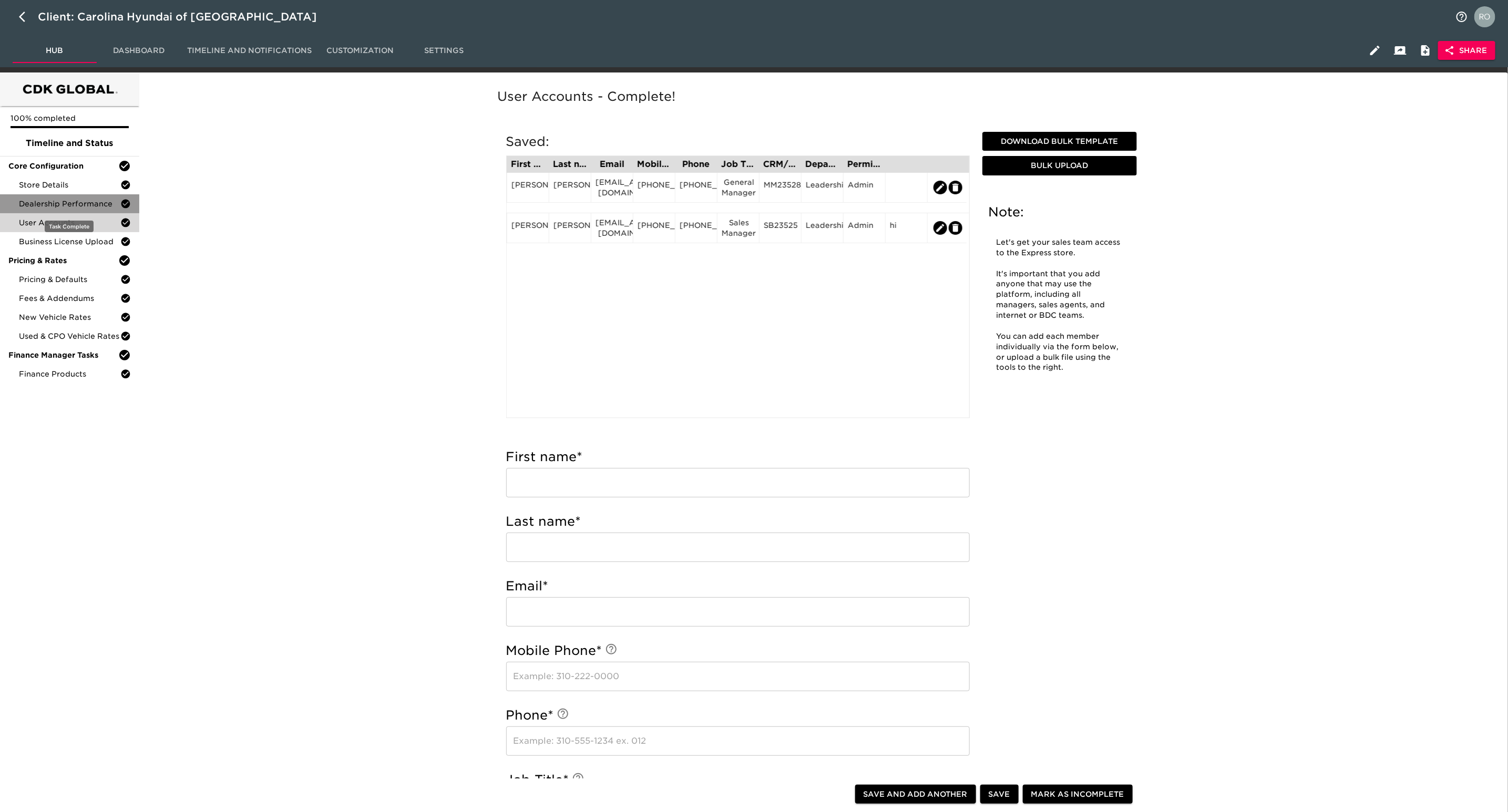
click at [104, 199] on span "Dealership Performance" at bounding box center [70, 204] width 102 height 10
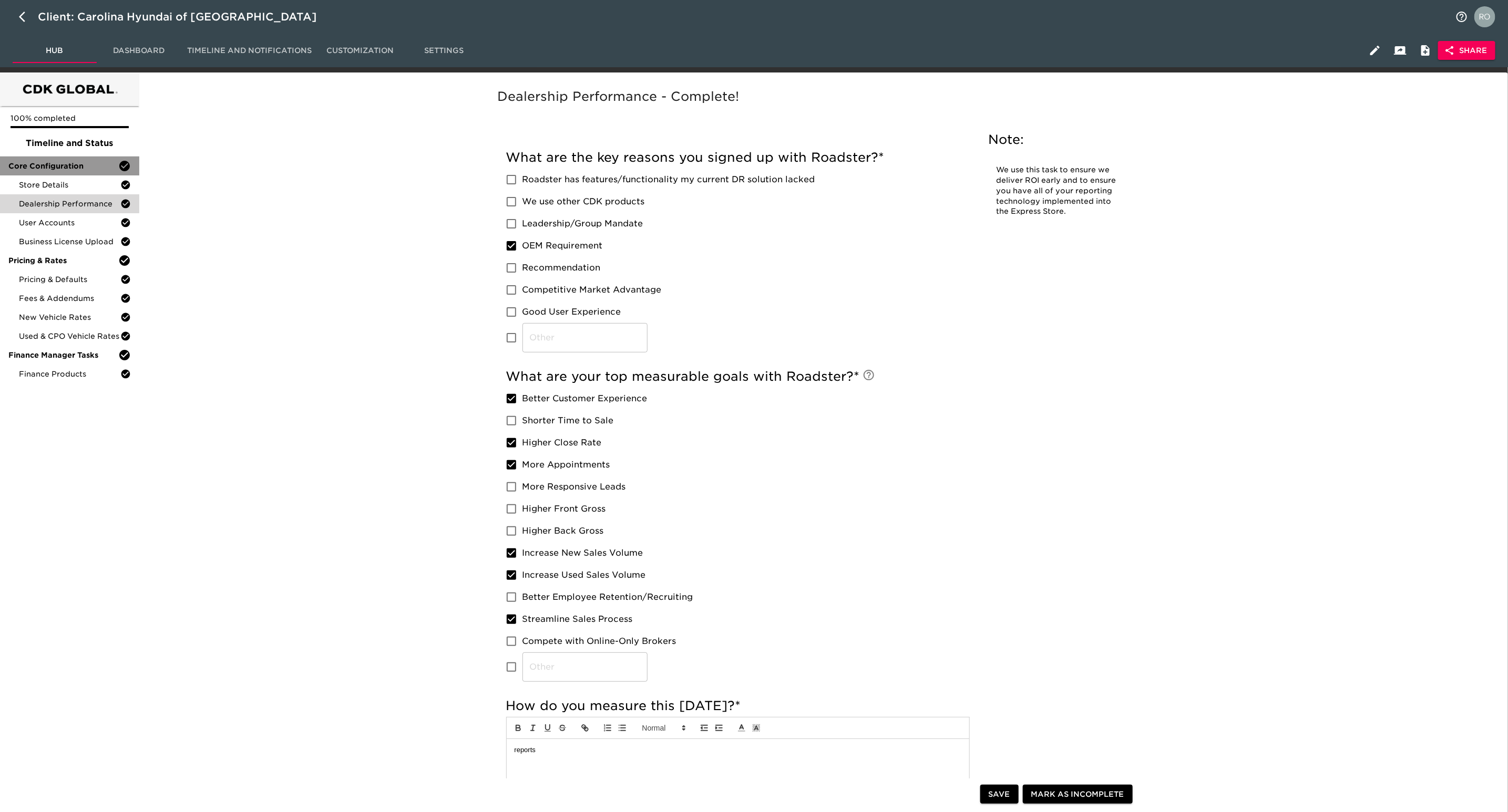
click at [84, 173] on div "Core Configuration" at bounding box center [70, 165] width 139 height 19
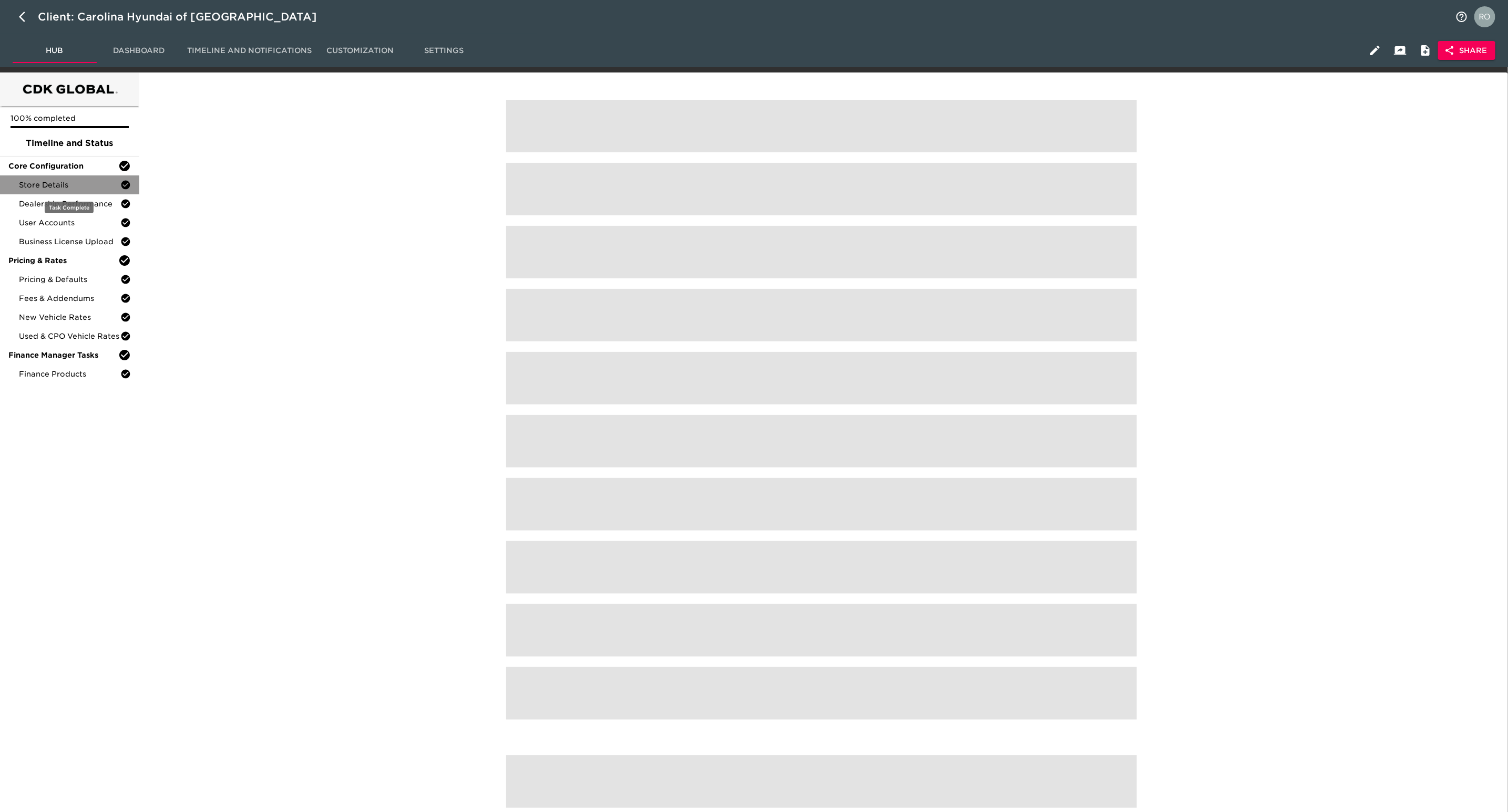
click at [87, 185] on span "Store Details" at bounding box center [70, 185] width 102 height 10
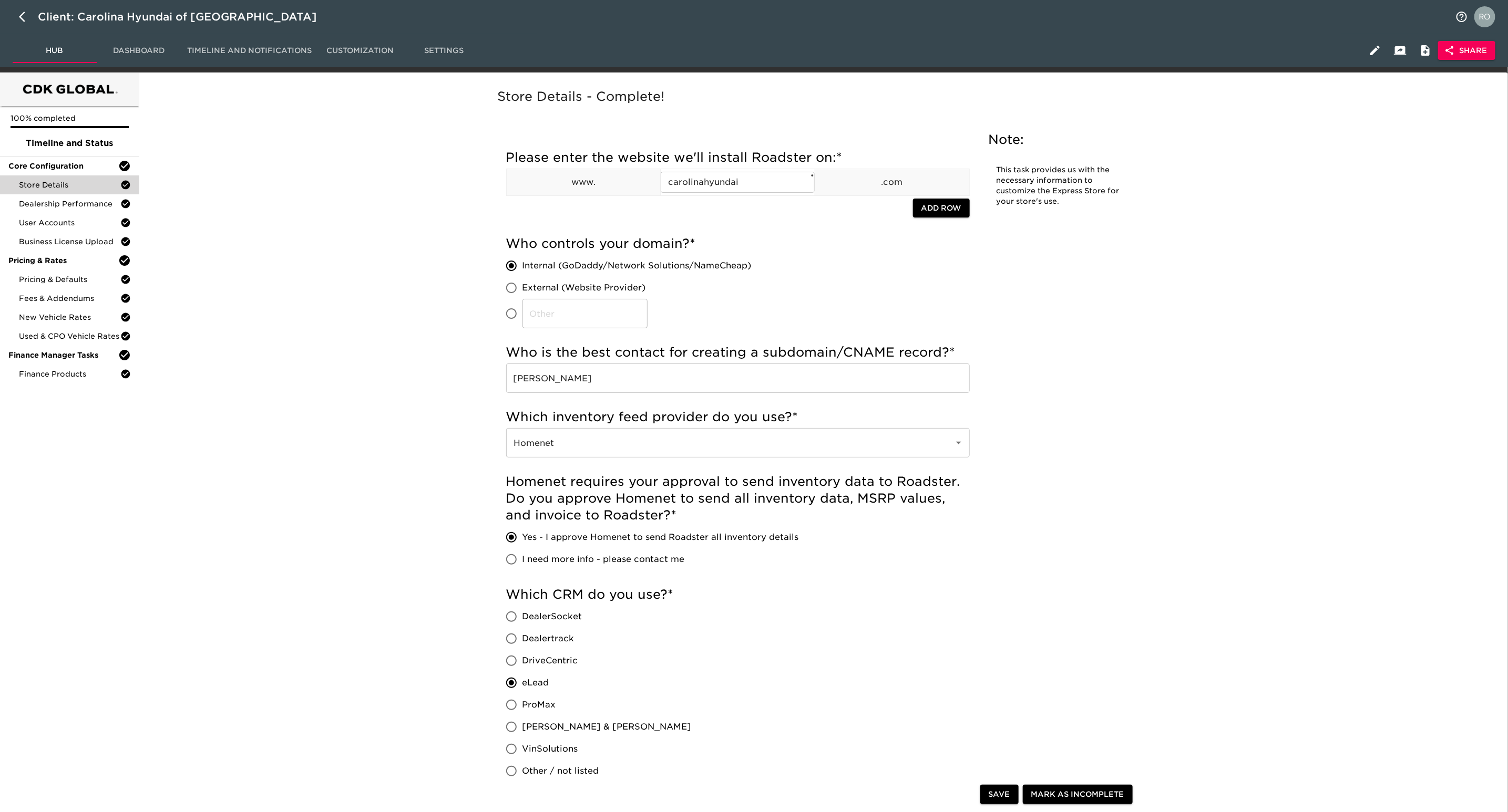
drag, startPoint x: 420, startPoint y: 223, endPoint x: 340, endPoint y: 210, distance: 81.0
